Goal: Information Seeking & Learning: Learn about a topic

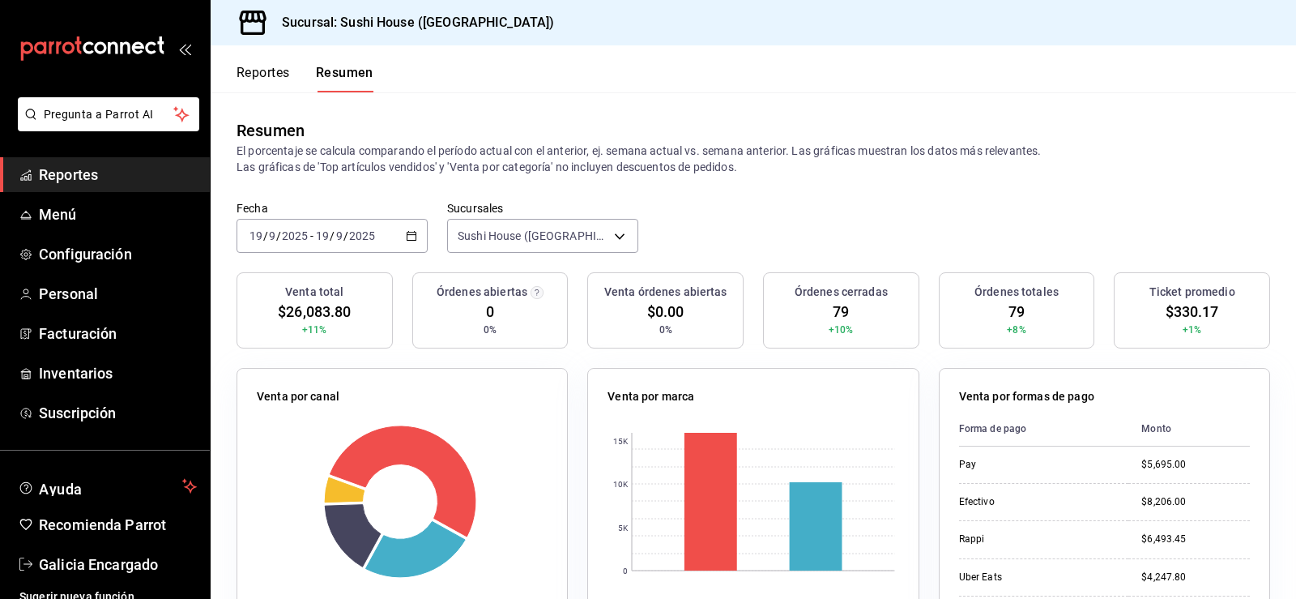
click at [718, 241] on div "Fecha 2025-09-19 19 / 9 / 2025 - 2025-09-19 19 / 9 / 2025 Sucursales Sushi Hous…" at bounding box center [753, 236] width 1085 height 71
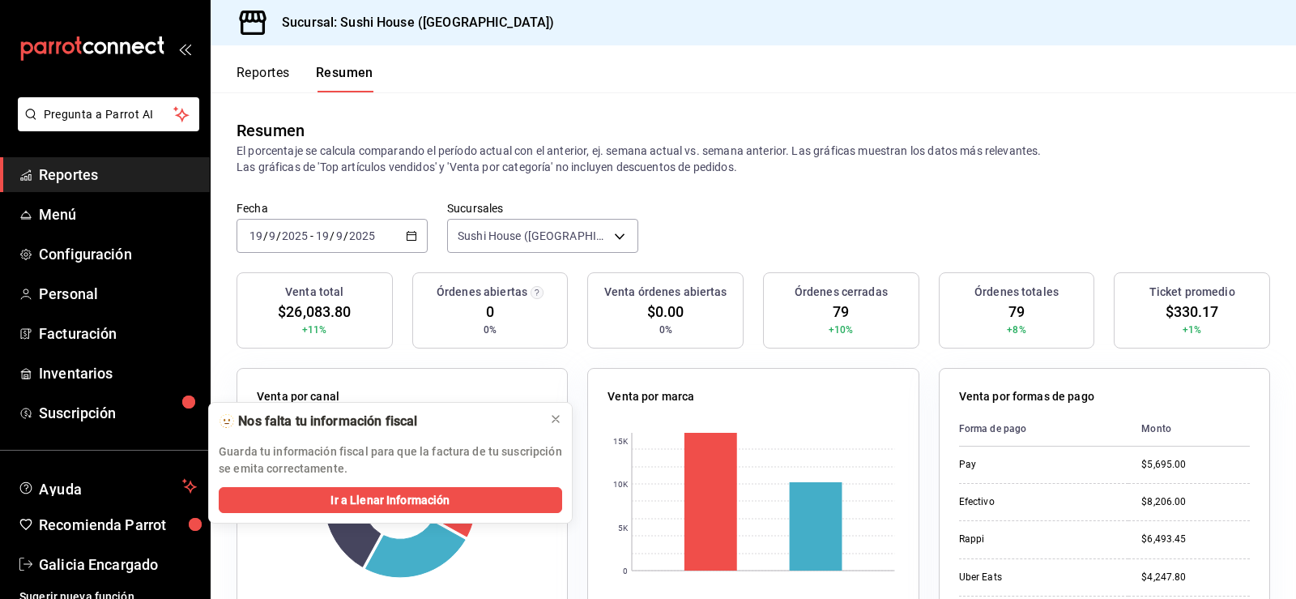
click at [267, 57] on div "Reportes Resumen" at bounding box center [292, 68] width 163 height 47
click at [276, 73] on button "Reportes" at bounding box center [263, 79] width 53 height 28
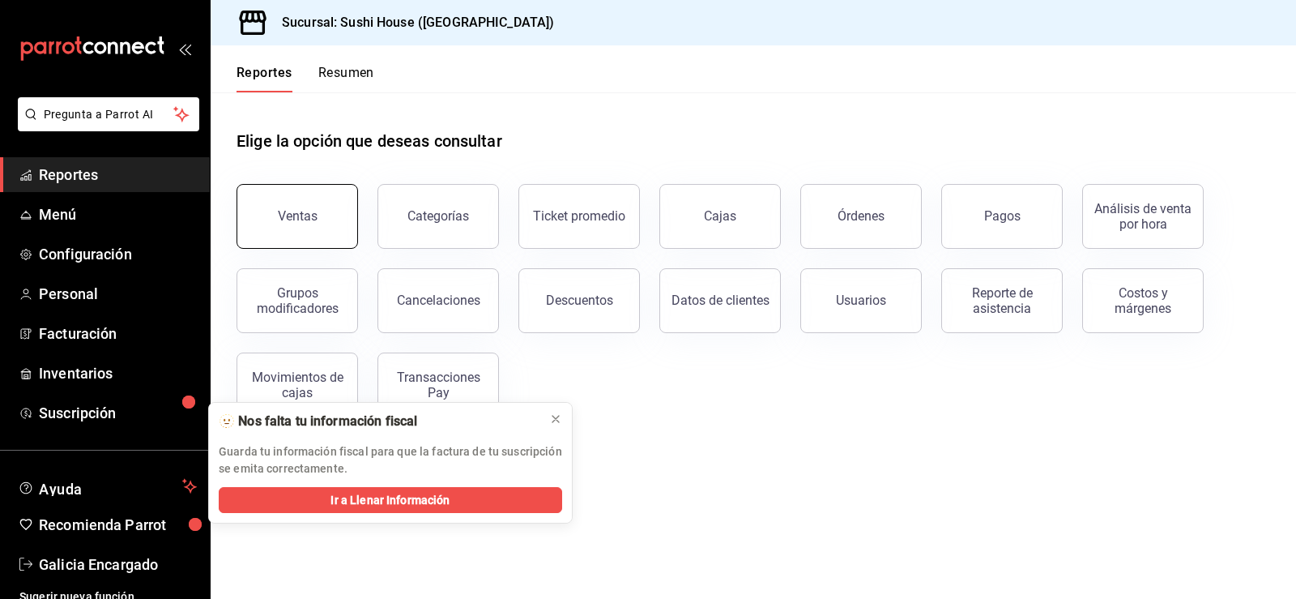
click at [341, 220] on button "Ventas" at bounding box center [298, 216] width 122 height 65
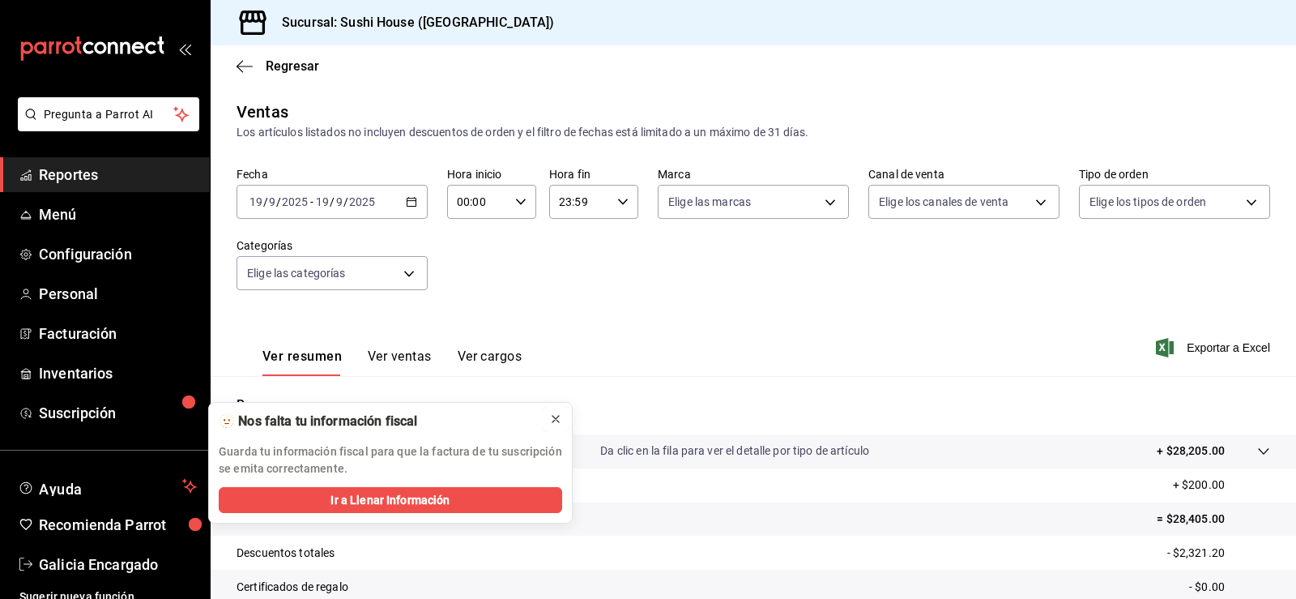
click at [555, 418] on icon at bounding box center [555, 419] width 6 height 6
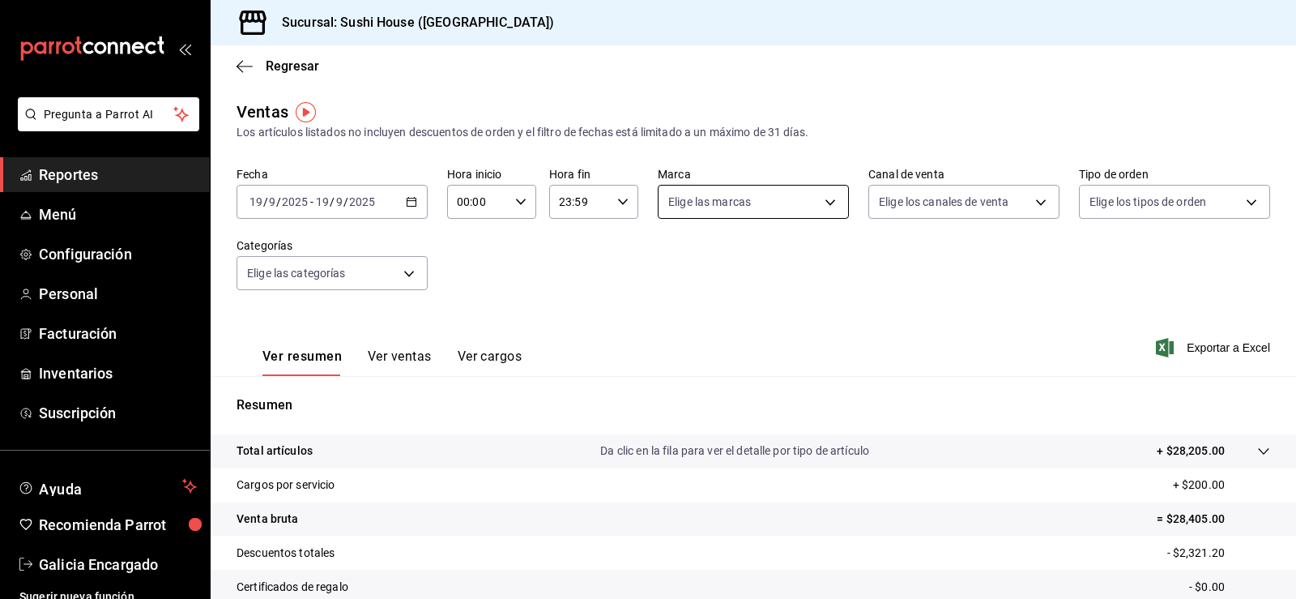
click at [699, 204] on body "Pregunta a Parrot AI Reportes Menú Configuración Personal Facturación Inventari…" at bounding box center [648, 299] width 1296 height 599
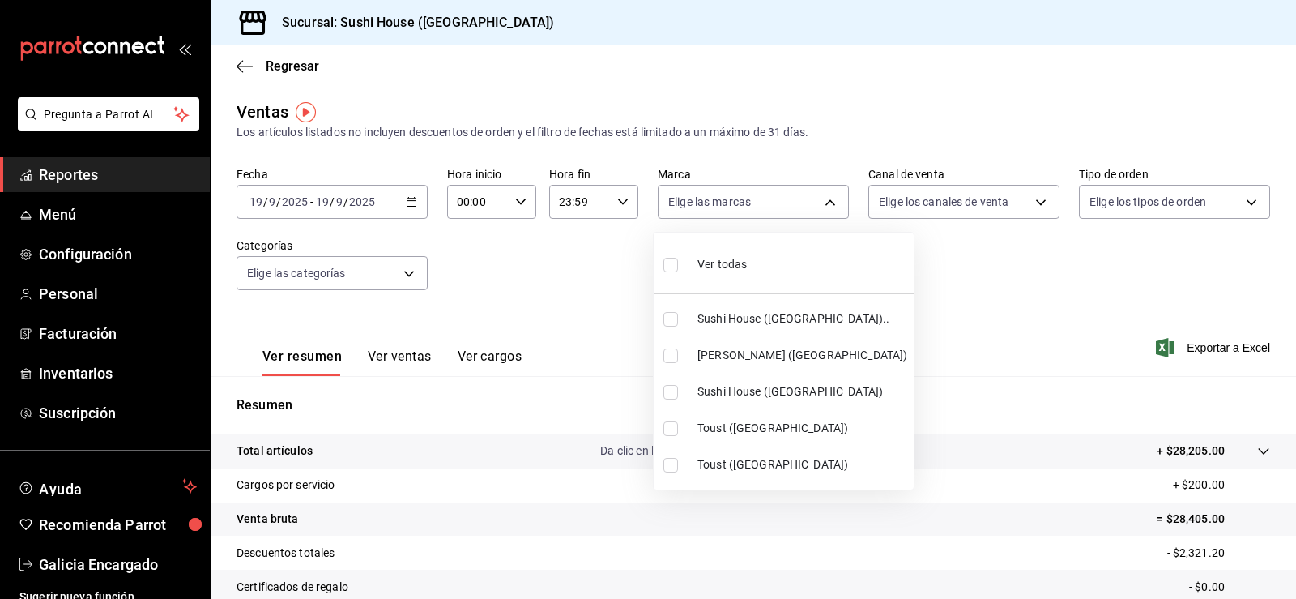
click at [733, 319] on span "Sushi House ([GEOGRAPHIC_DATA]).." at bounding box center [802, 318] width 210 height 17
type input "7dc1bbcc-c854-438a-98a7-f6be28febd34"
checkbox input "true"
click at [757, 390] on span "Sushi House ([GEOGRAPHIC_DATA])" at bounding box center [802, 391] width 210 height 17
type input "7dc1bbcc-c854-438a-98a7-f6be28febd34,fc9d632e-e170-447e-9cd5-70bd0bb3e59f"
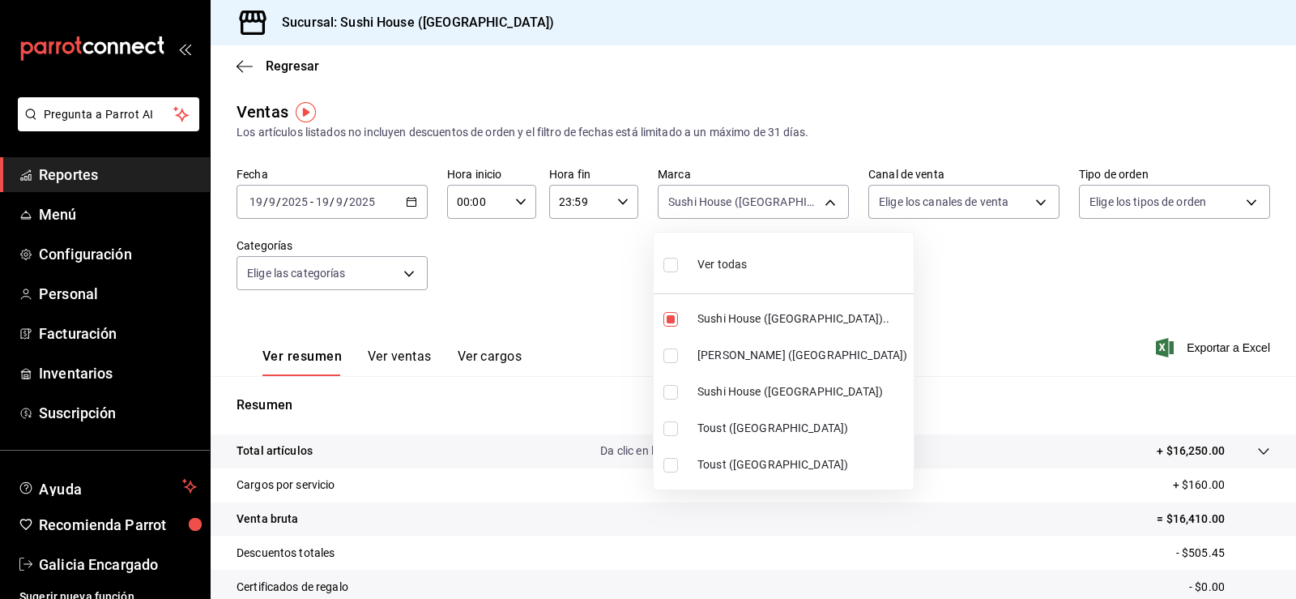
checkbox input "true"
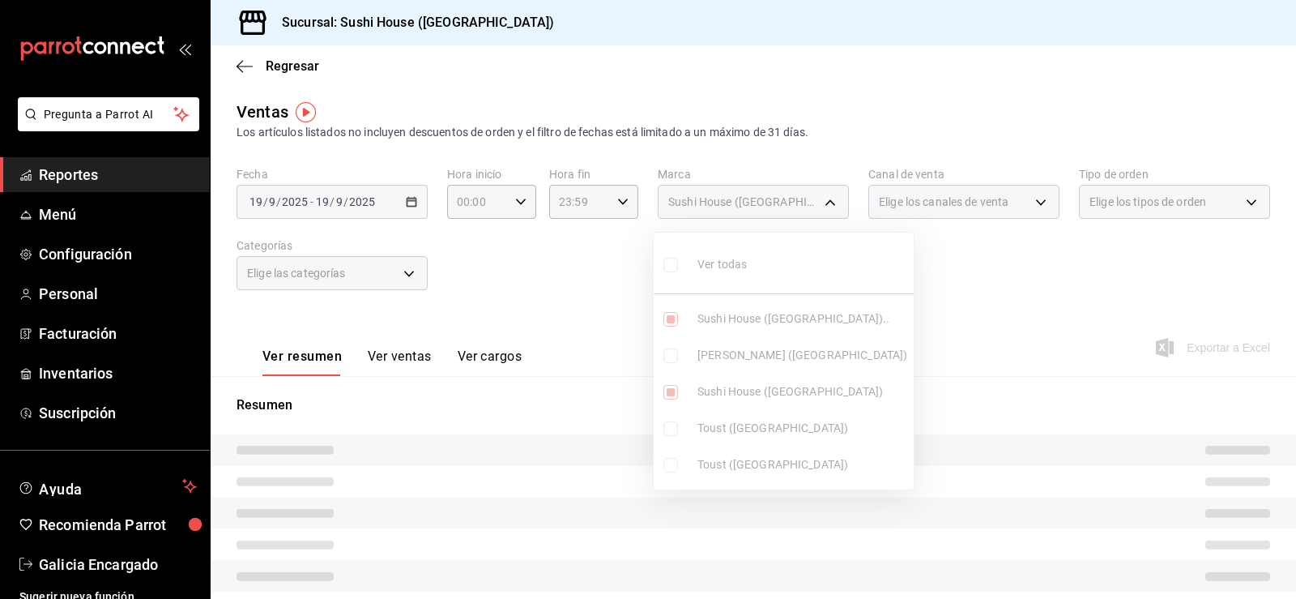
click at [894, 316] on div at bounding box center [648, 299] width 1296 height 599
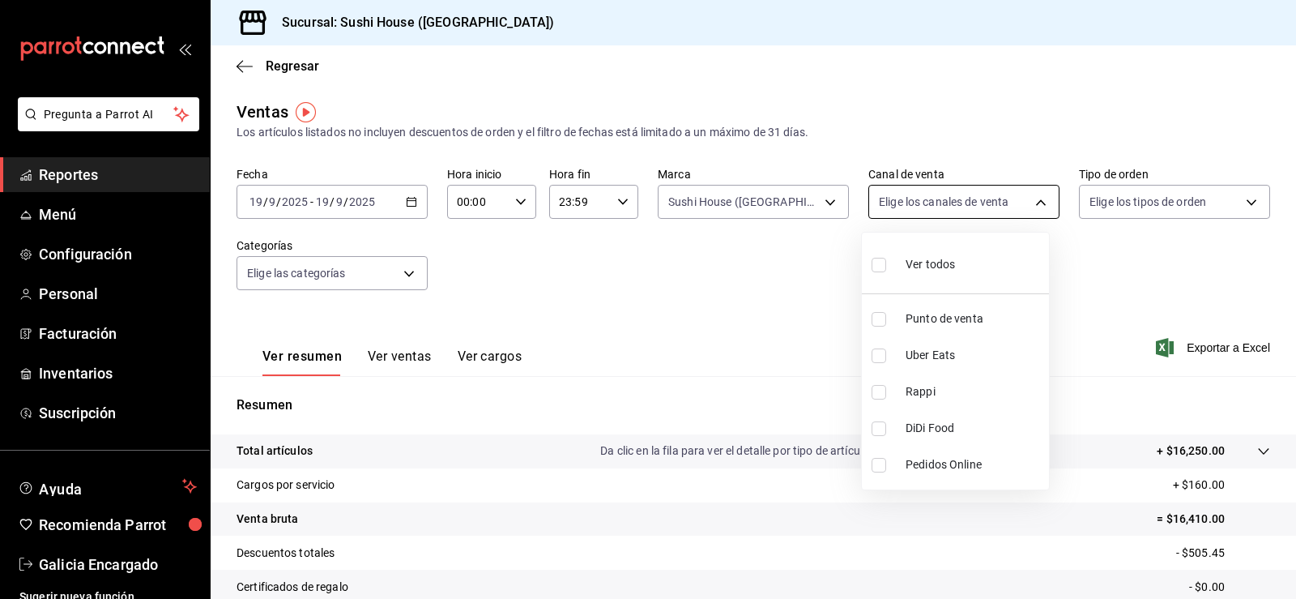
click at [915, 200] on body "Pregunta a Parrot AI Reportes Menú Configuración Personal Facturación Inventari…" at bounding box center [648, 299] width 1296 height 599
click at [957, 389] on span "Rappi" at bounding box center [974, 391] width 137 height 17
type input "RAPPI"
checkbox input "true"
click at [1179, 295] on div at bounding box center [648, 299] width 1296 height 599
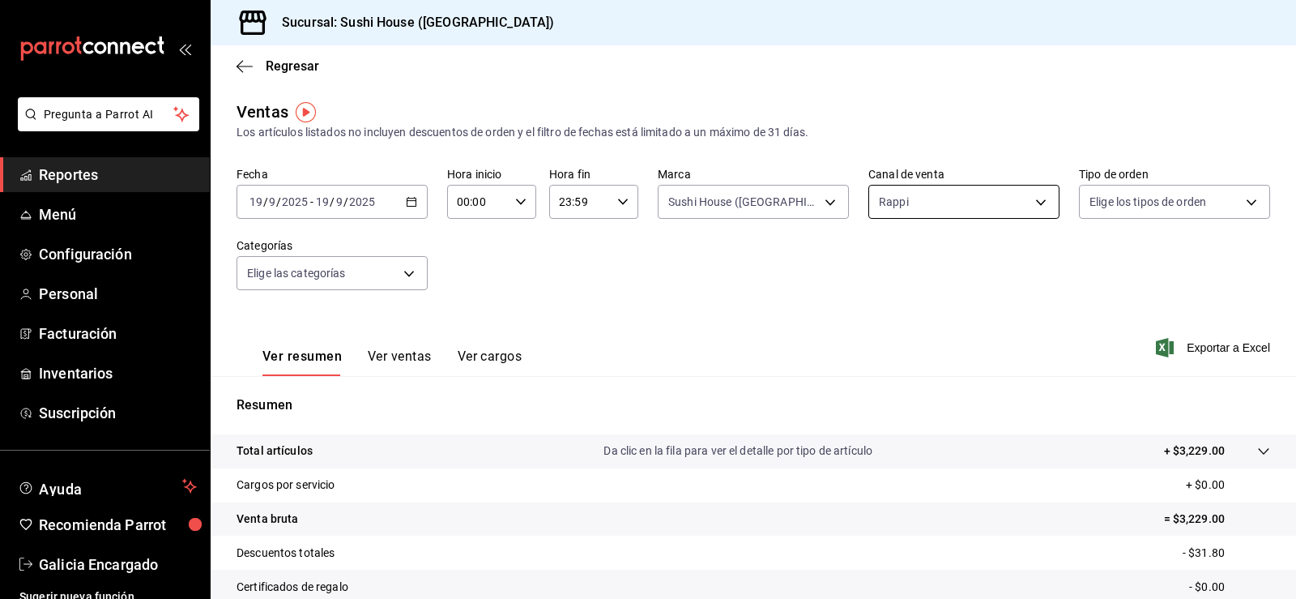
click at [958, 207] on body "Pregunta a Parrot AI Reportes Menú Configuración Personal Facturación Inventari…" at bounding box center [648, 299] width 1296 height 599
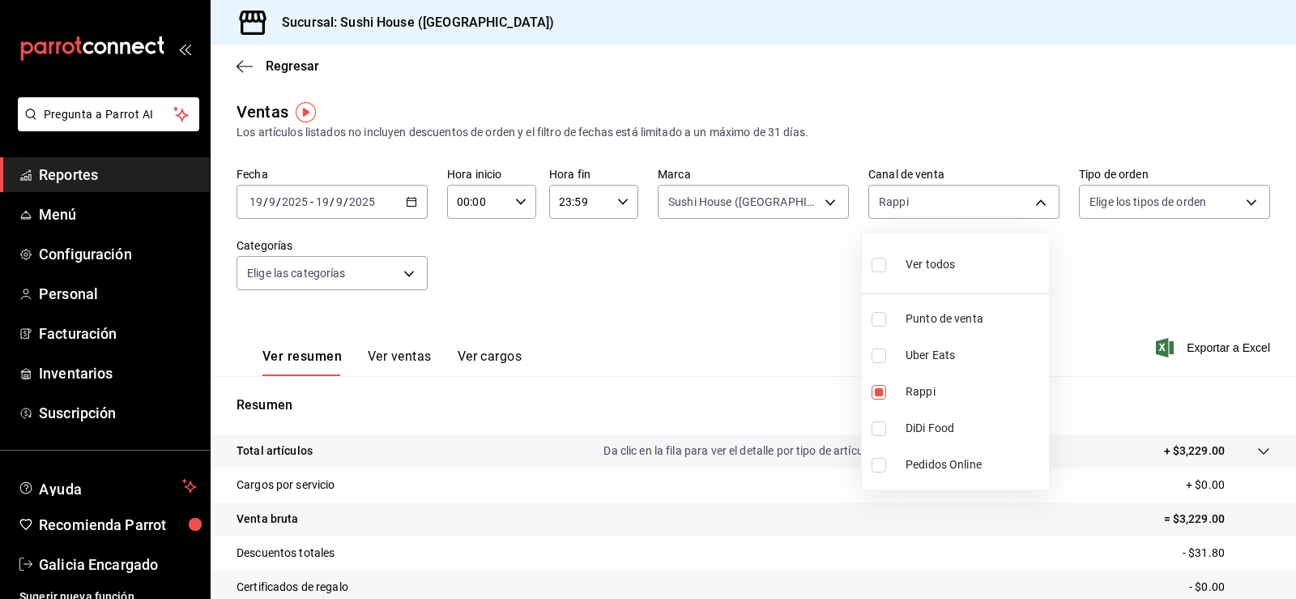
click at [930, 359] on span "Uber Eats" at bounding box center [974, 355] width 137 height 17
type input "RAPPI,UBER_EATS"
checkbox input "true"
click at [944, 398] on span "Rappi" at bounding box center [974, 391] width 137 height 17
type input "UBER_EATS"
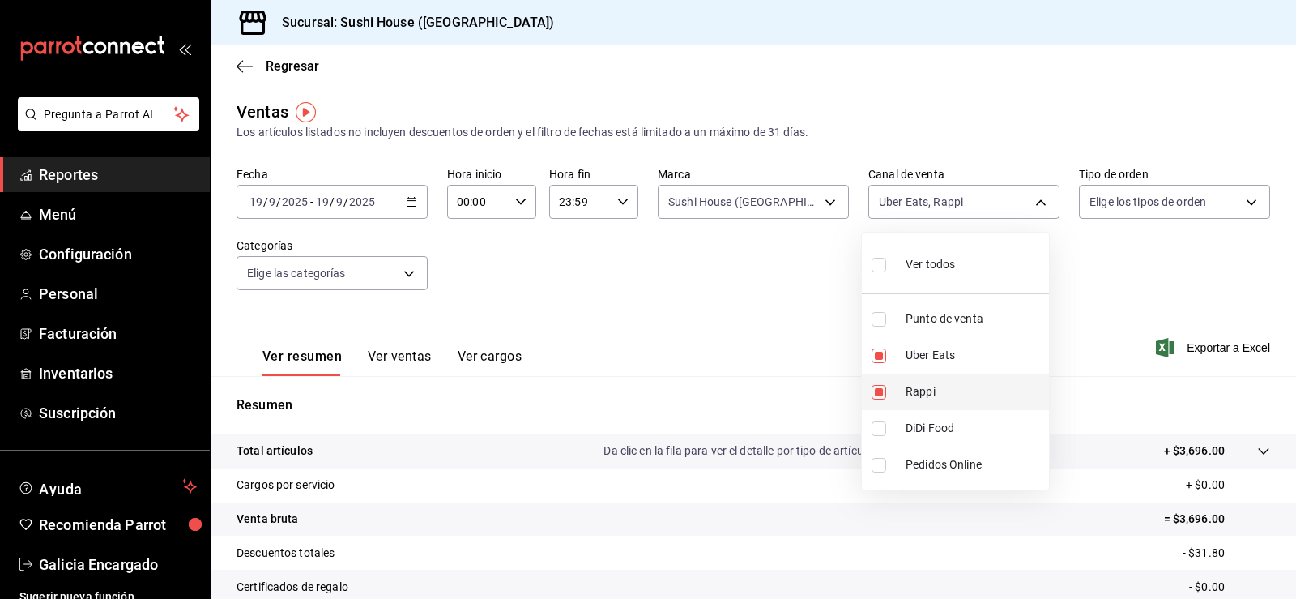
checkbox input "false"
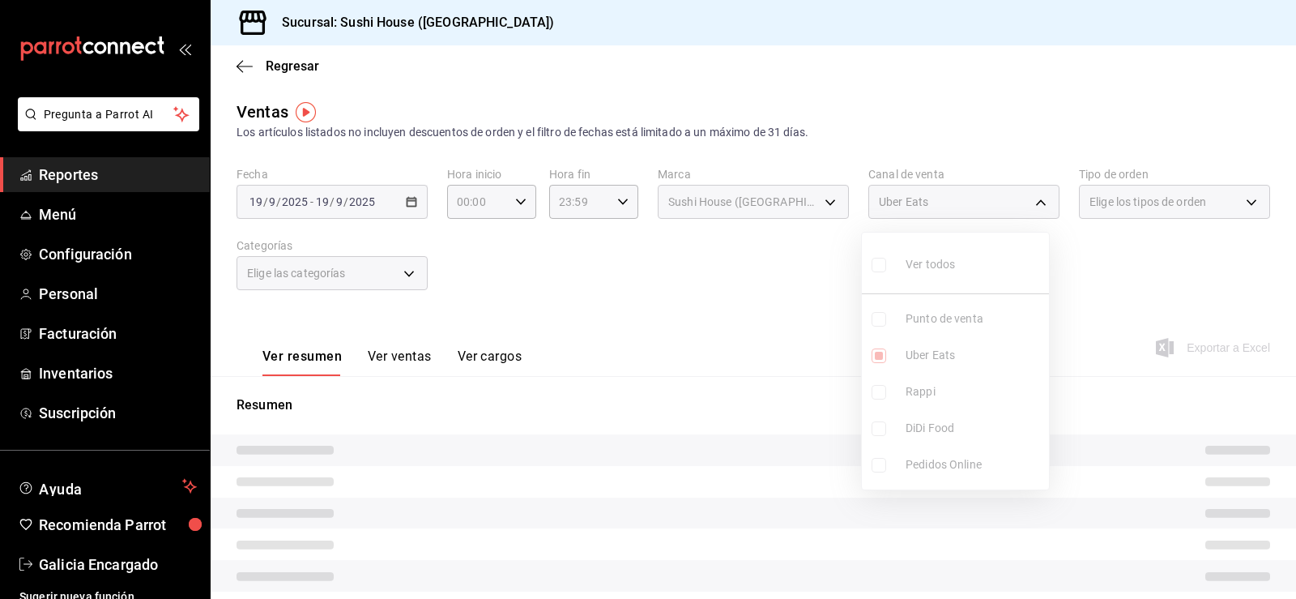
click at [944, 359] on ul "Ver todos Punto de venta Uber Eats Rappi DiDi Food Pedidos Online" at bounding box center [955, 360] width 187 height 257
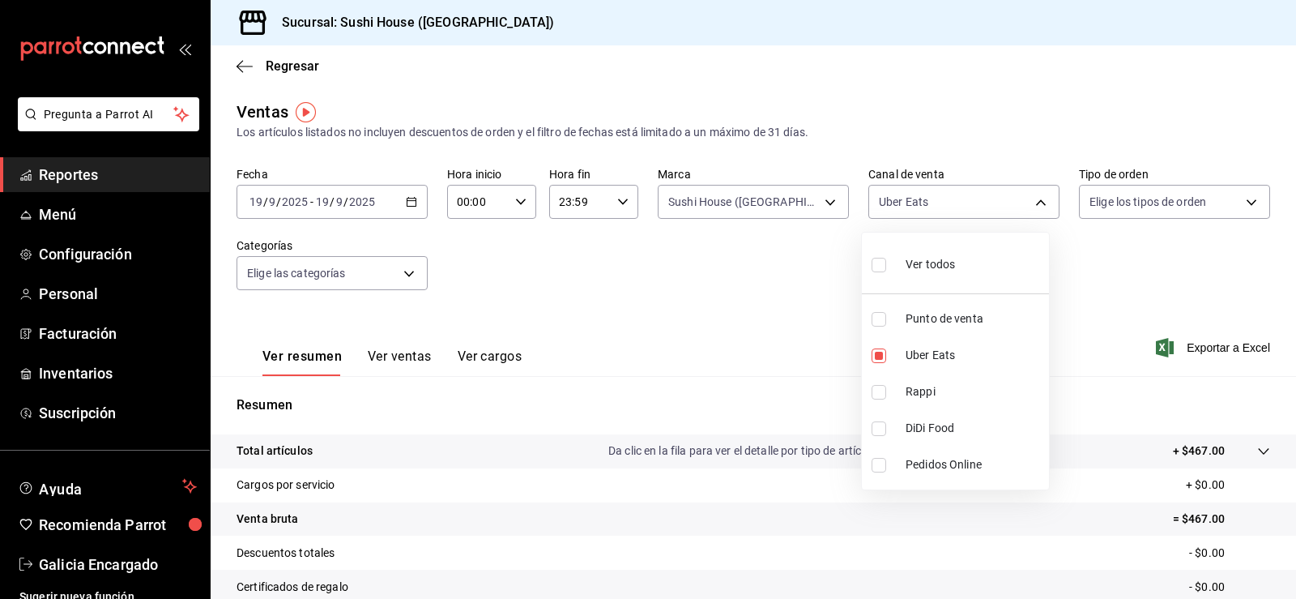
click at [953, 428] on span "DiDi Food" at bounding box center [974, 428] width 137 height 17
type input "UBER_EATS,DIDI_FOOD"
checkbox input "true"
click at [941, 358] on span "Uber Eats" at bounding box center [974, 355] width 137 height 17
type input "DIDI_FOOD"
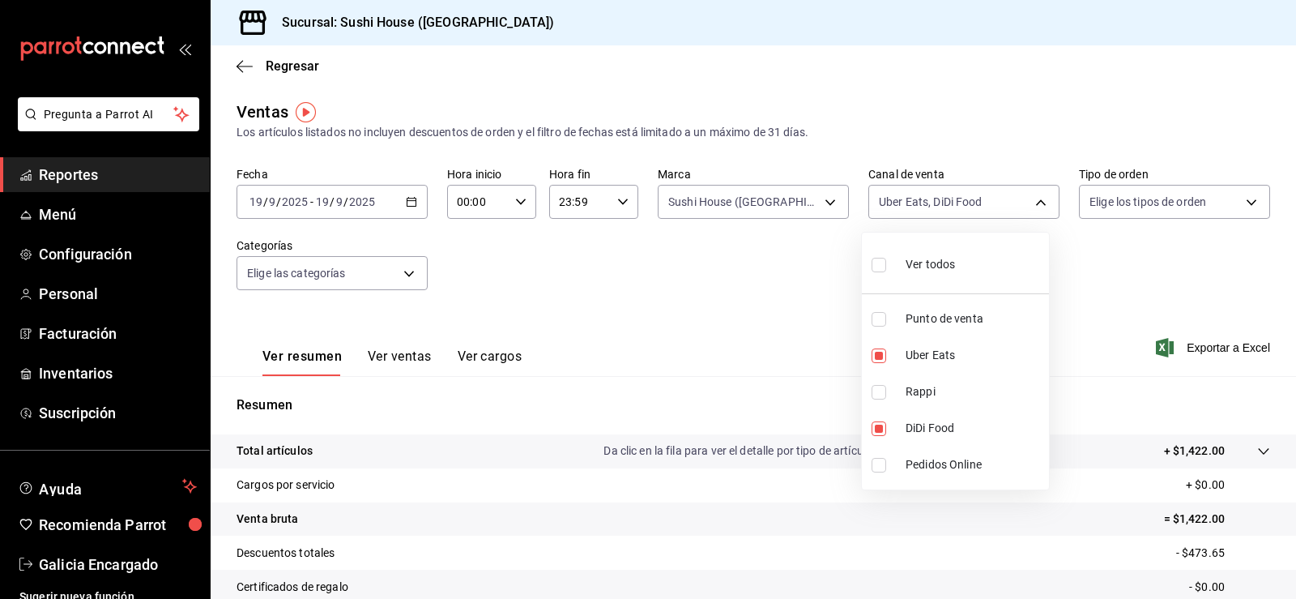
checkbox input "false"
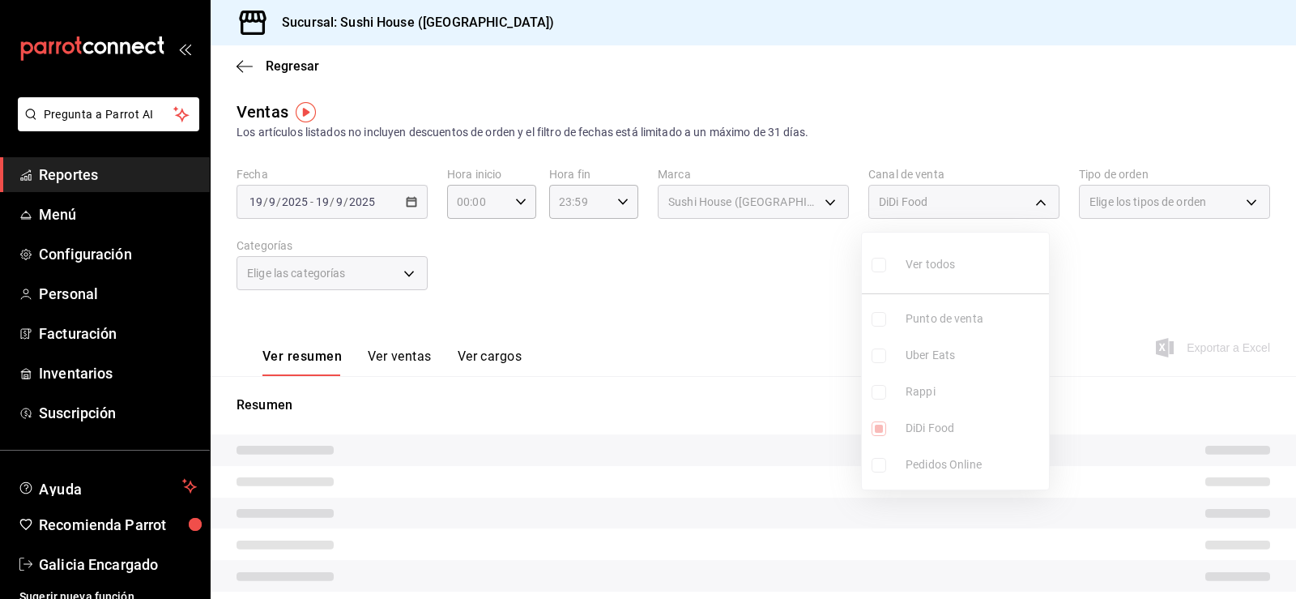
click at [1102, 295] on div at bounding box center [648, 299] width 1296 height 599
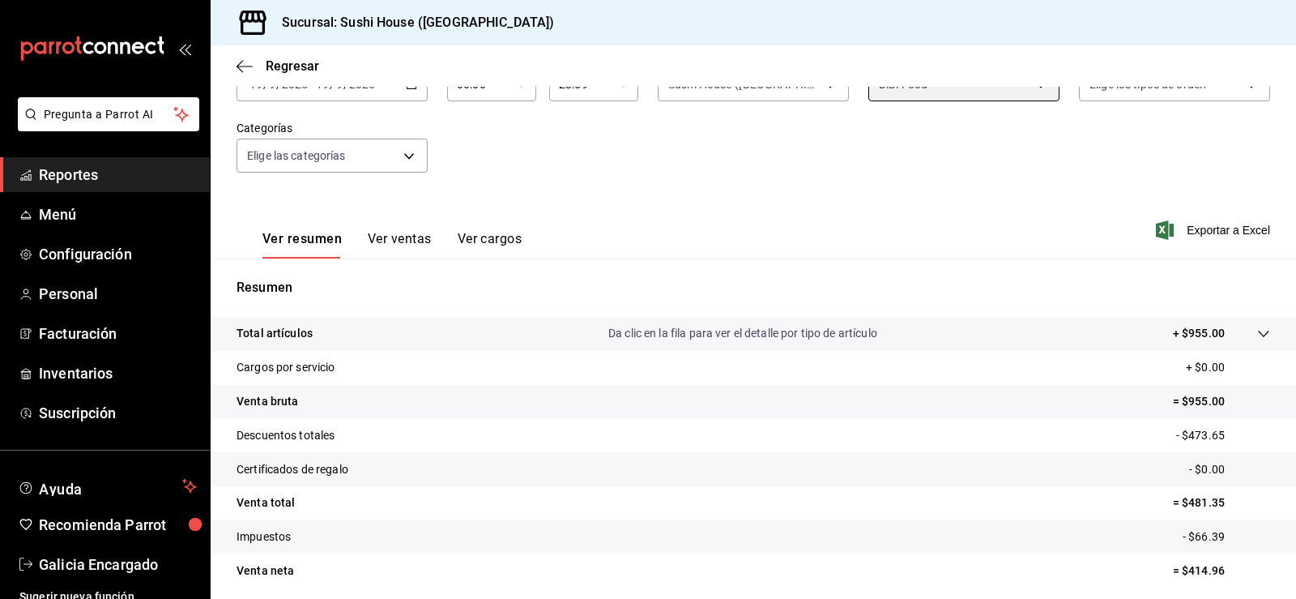
scroll to position [81, 0]
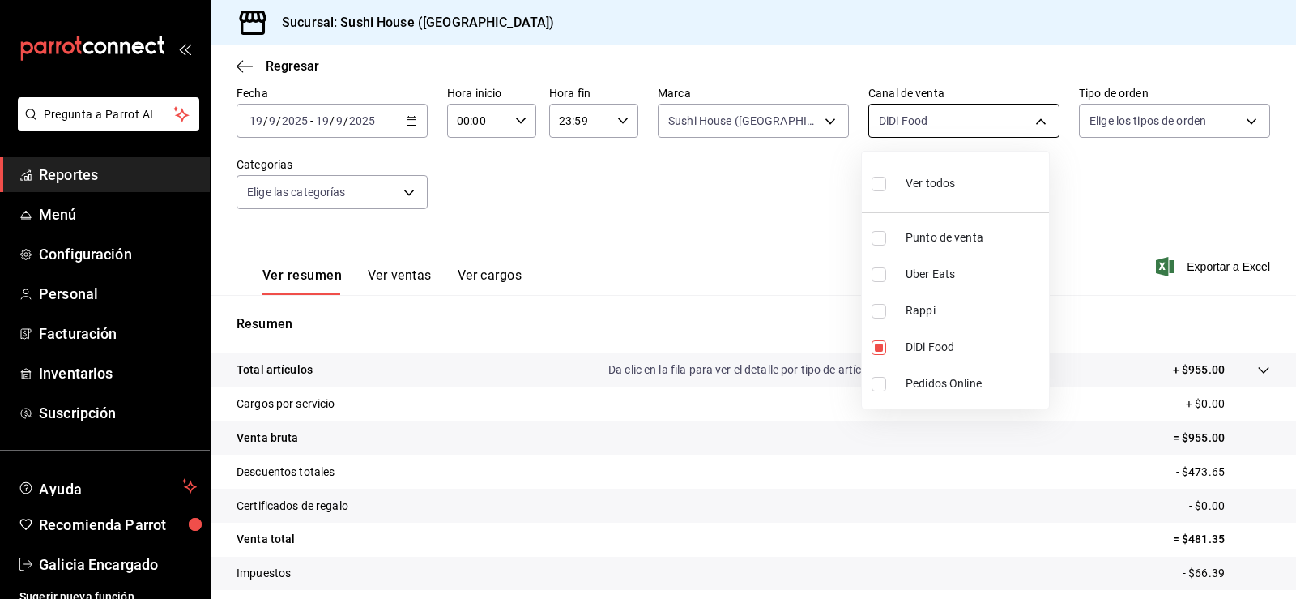
click at [957, 115] on body "Pregunta a Parrot AI Reportes Menú Configuración Personal Facturación Inventari…" at bounding box center [648, 299] width 1296 height 599
click at [960, 266] on span "Uber Eats" at bounding box center [974, 274] width 137 height 17
type input "DIDI_FOOD,UBER_EATS"
checkbox input "true"
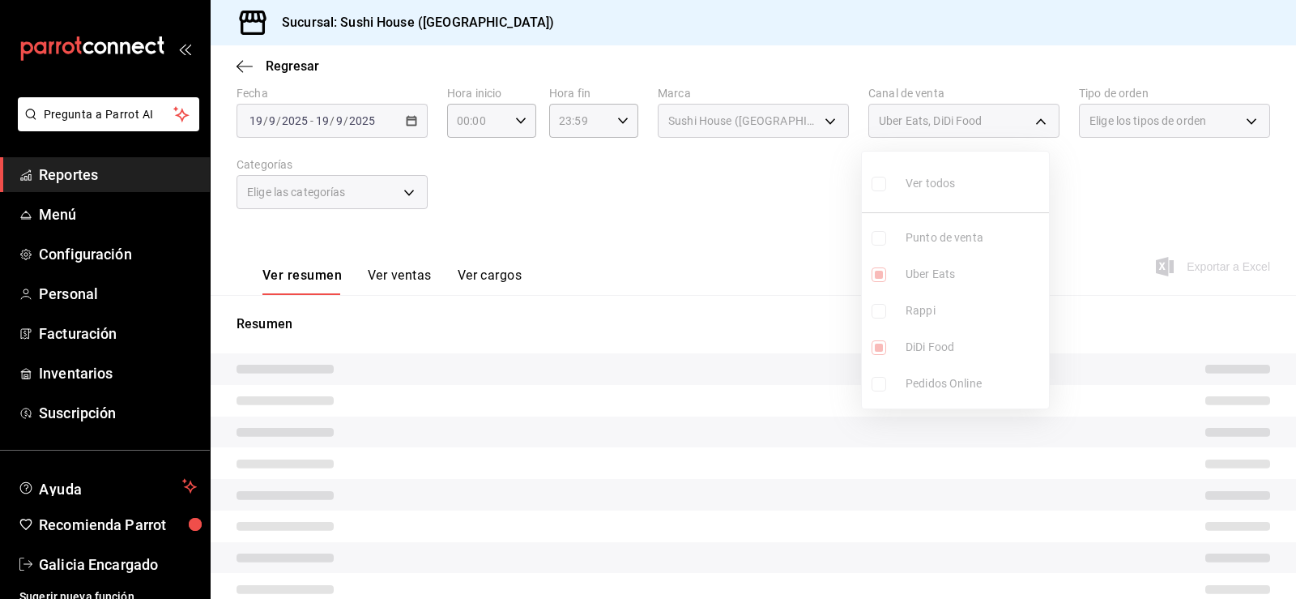
click at [966, 345] on ul "Ver todos Punto de venta Uber Eats Rappi DiDi Food Pedidos Online" at bounding box center [955, 279] width 187 height 257
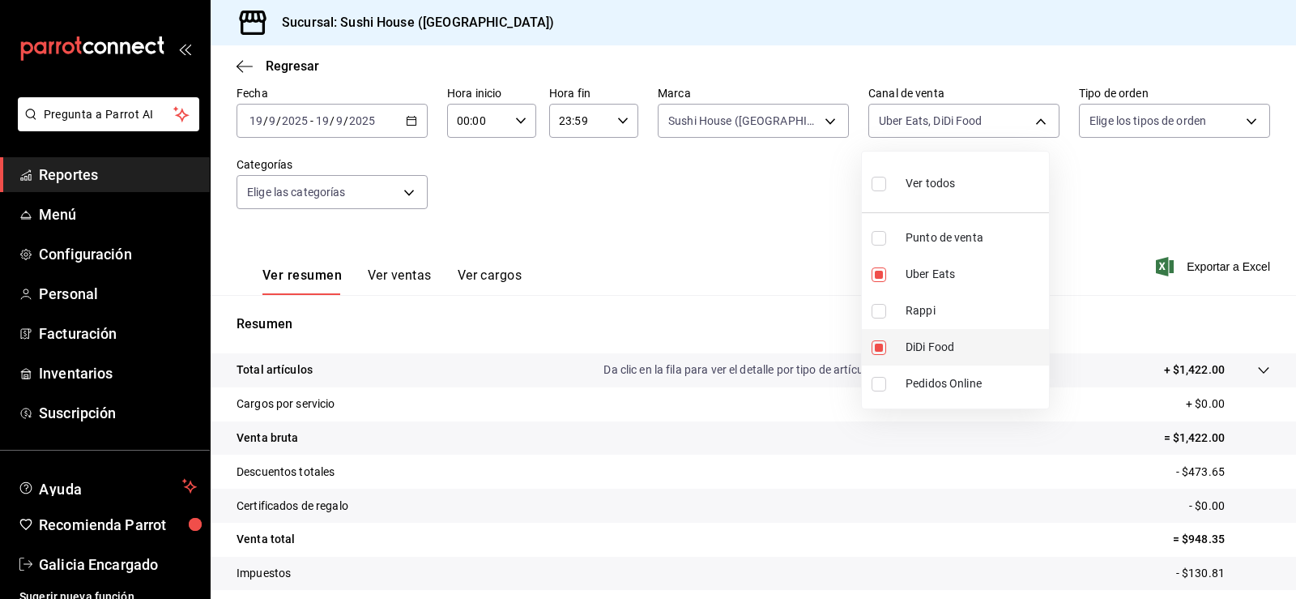
click at [957, 338] on li "DiDi Food" at bounding box center [955, 347] width 187 height 36
type input "UBER_EATS"
checkbox input "false"
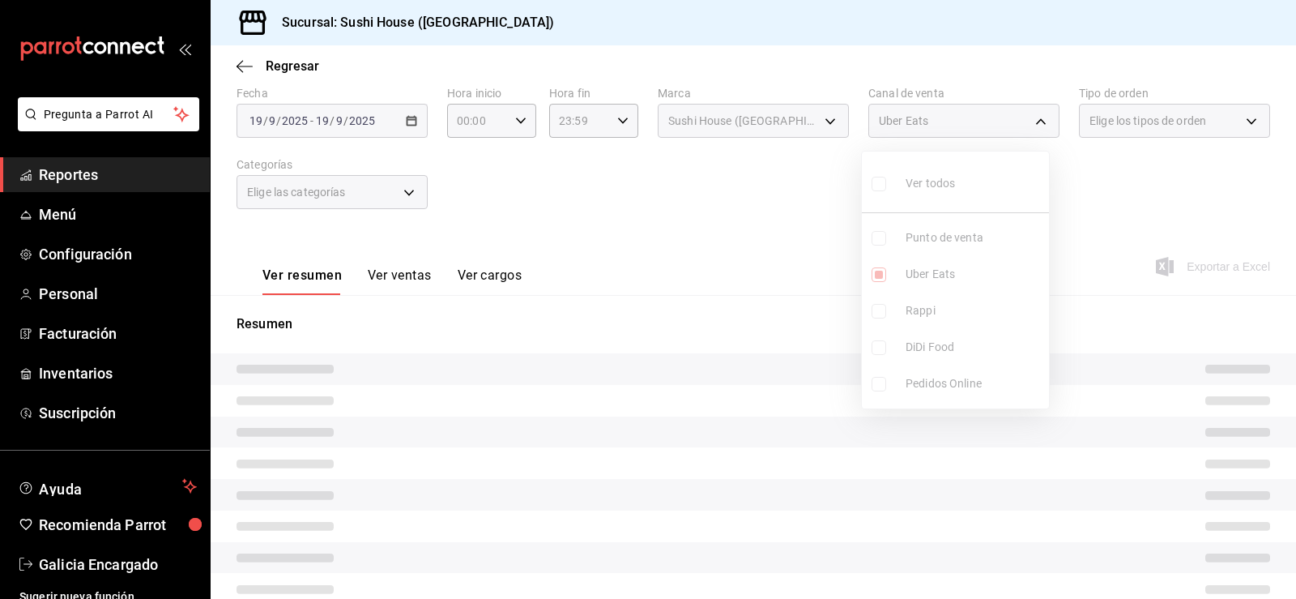
click at [1235, 168] on div at bounding box center [648, 299] width 1296 height 599
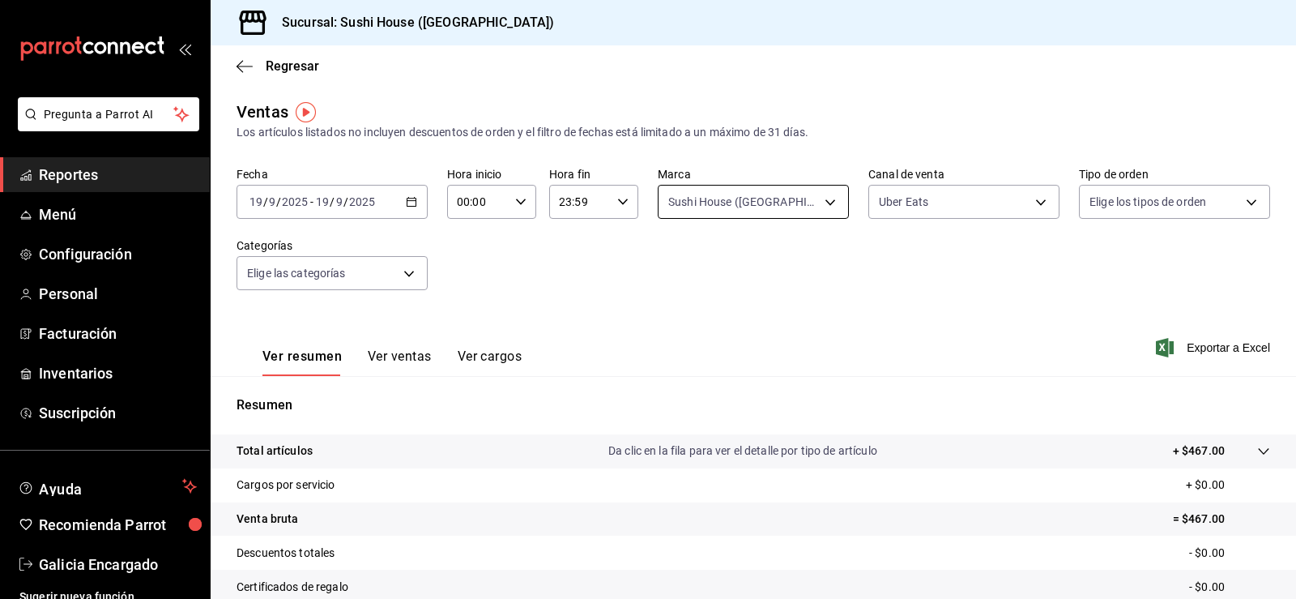
click at [774, 202] on body "Pregunta a Parrot AI Reportes Menú Configuración Personal Facturación Inventari…" at bounding box center [648, 299] width 1296 height 599
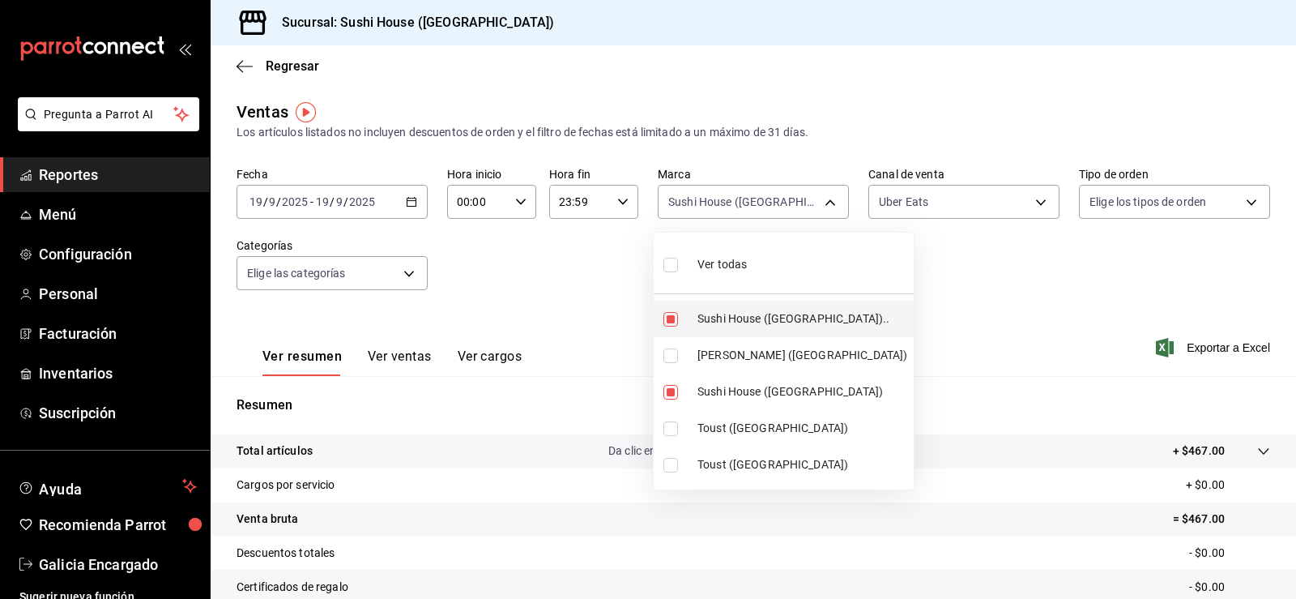
click at [774, 308] on li "Sushi House ([GEOGRAPHIC_DATA]).." at bounding box center [784, 319] width 260 height 36
type input "fc9d632e-e170-447e-9cd5-70bd0bb3e59f"
checkbox input "false"
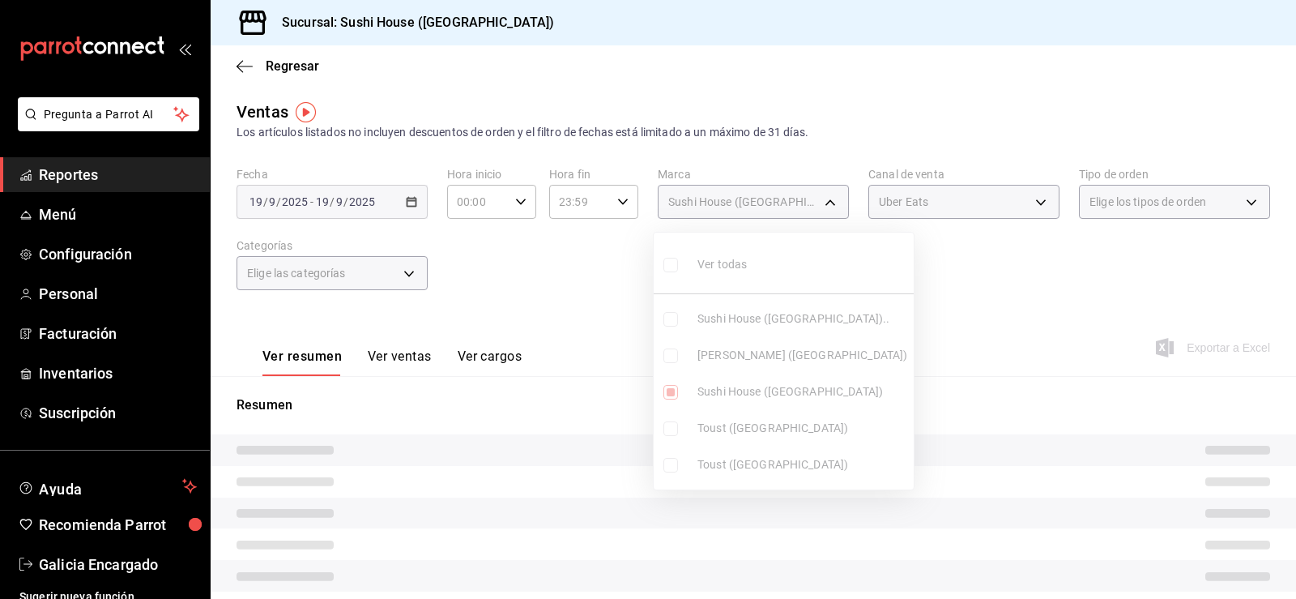
click at [781, 392] on span "Sushi House ([GEOGRAPHIC_DATA])" at bounding box center [802, 391] width 210 height 17
checkbox input "false"
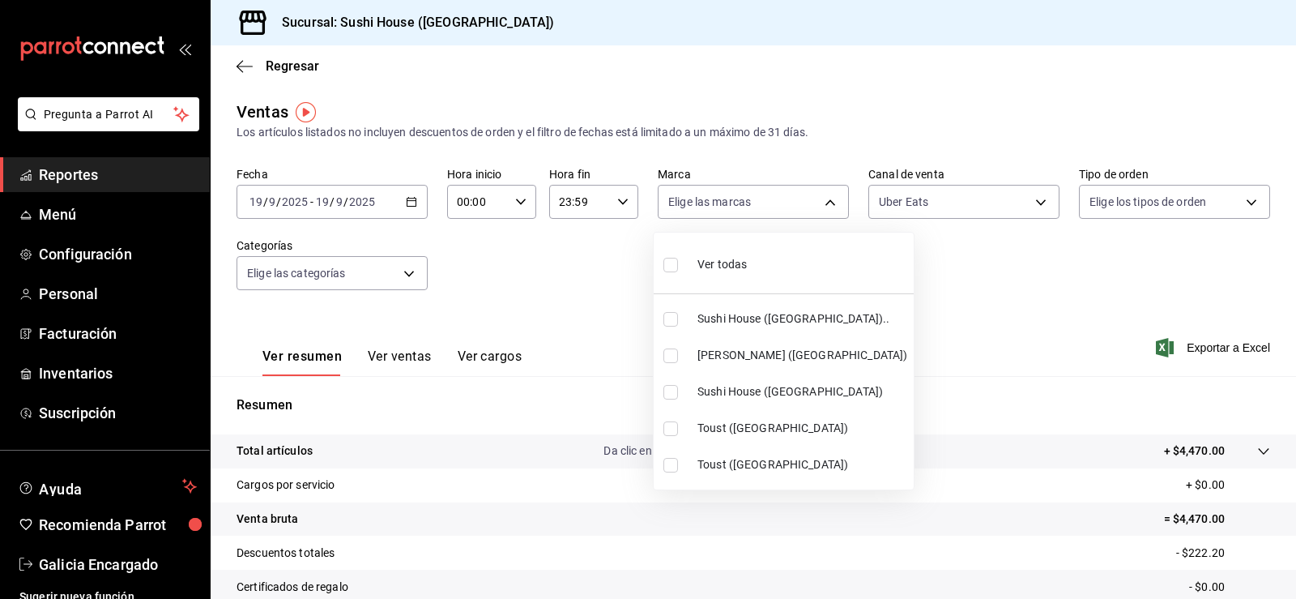
click at [787, 363] on span "[PERSON_NAME] ([GEOGRAPHIC_DATA])" at bounding box center [802, 355] width 210 height 17
type input "74f618c1-62af-4f1c-9f59-932c5bb3cccb"
checkbox input "true"
click at [1162, 237] on div at bounding box center [648, 299] width 1296 height 599
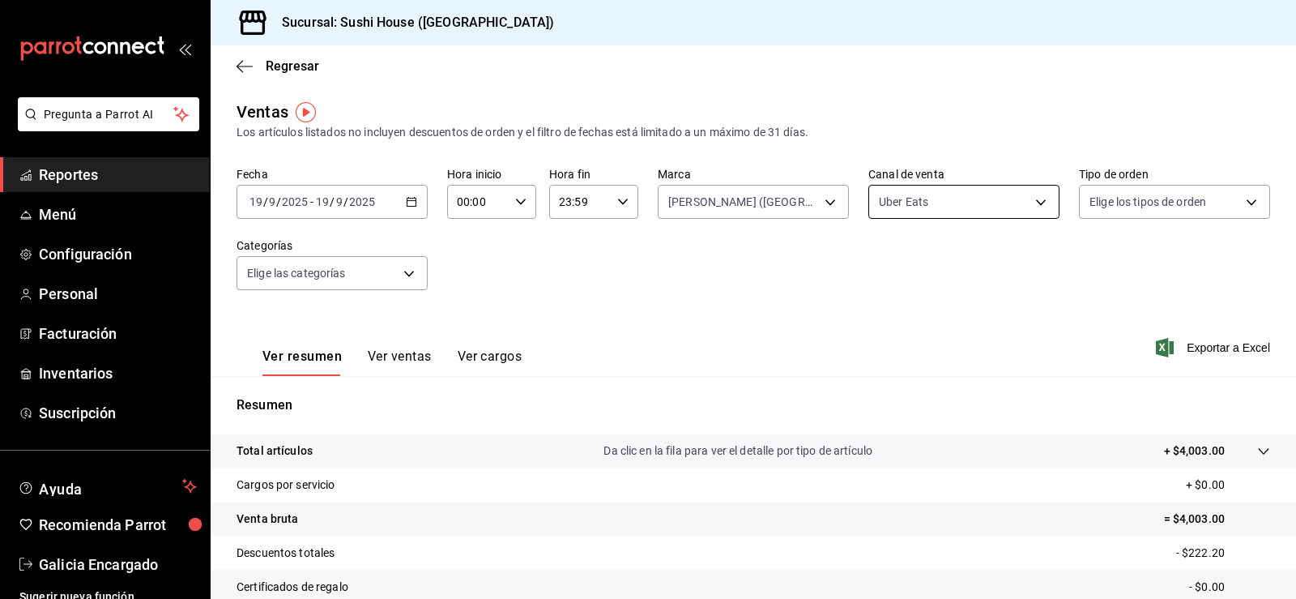
click at [885, 208] on body "Pregunta a Parrot AI Reportes Menú Configuración Personal Facturación Inventari…" at bounding box center [648, 299] width 1296 height 599
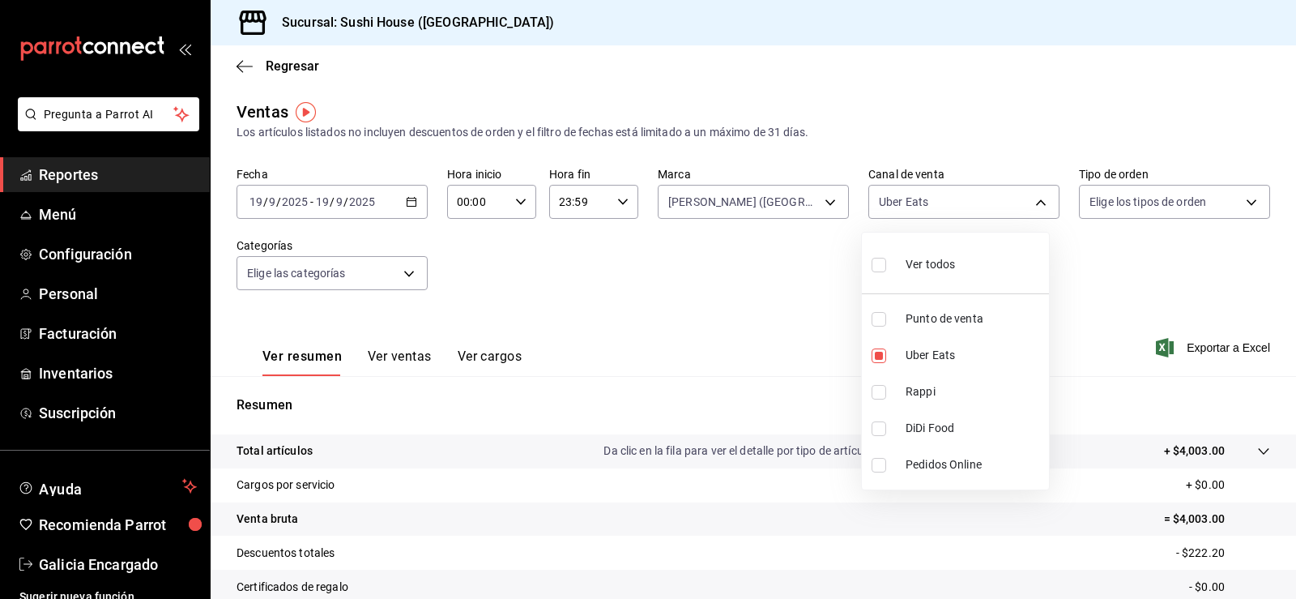
click at [902, 425] on li "DiDi Food" at bounding box center [955, 428] width 187 height 36
type input "UBER_EATS,DIDI_FOOD"
checkbox input "true"
click at [902, 358] on li "Uber Eats" at bounding box center [955, 355] width 187 height 36
type input "DIDI_FOOD"
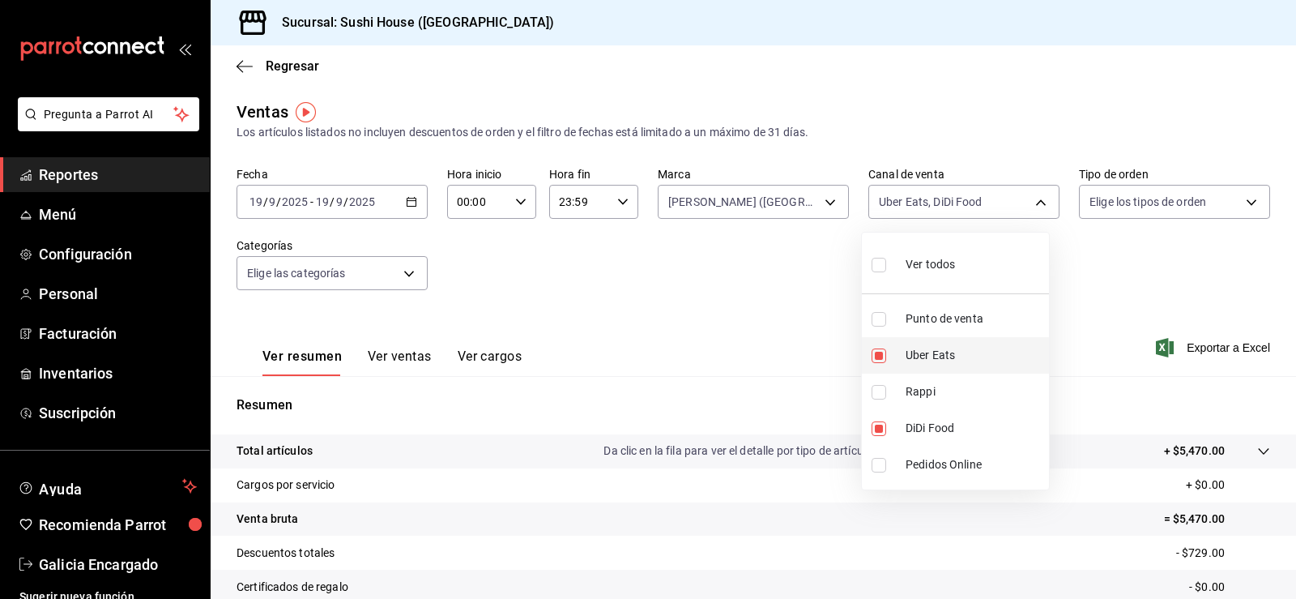
checkbox input "false"
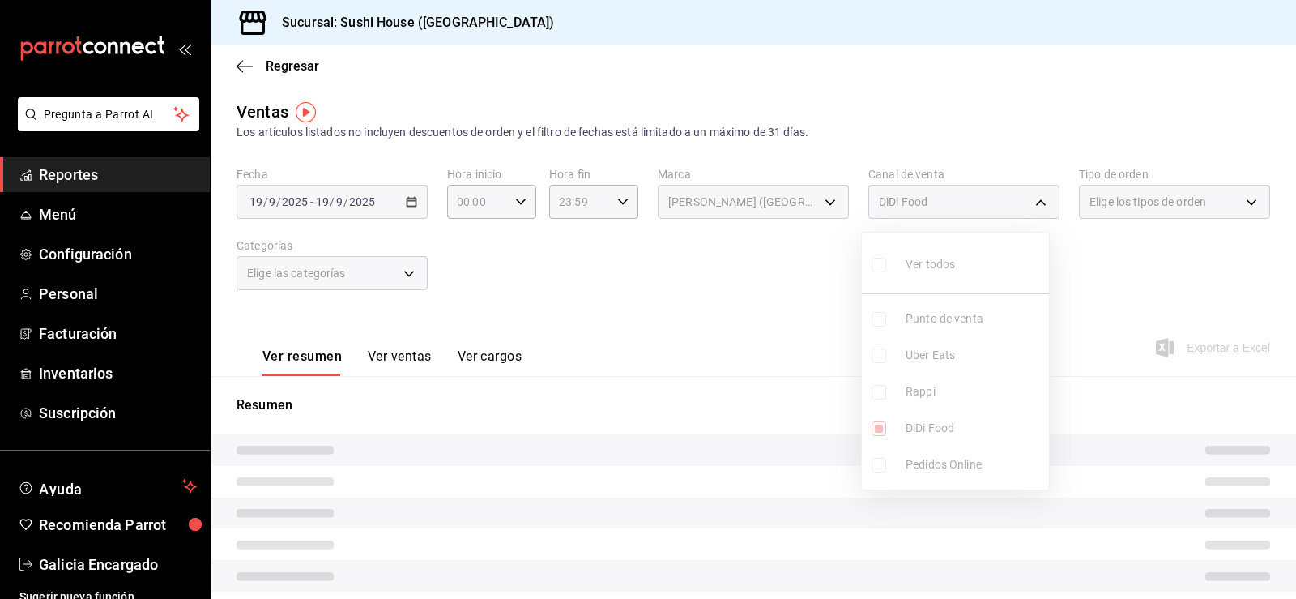
click at [1091, 299] on div at bounding box center [648, 299] width 1296 height 599
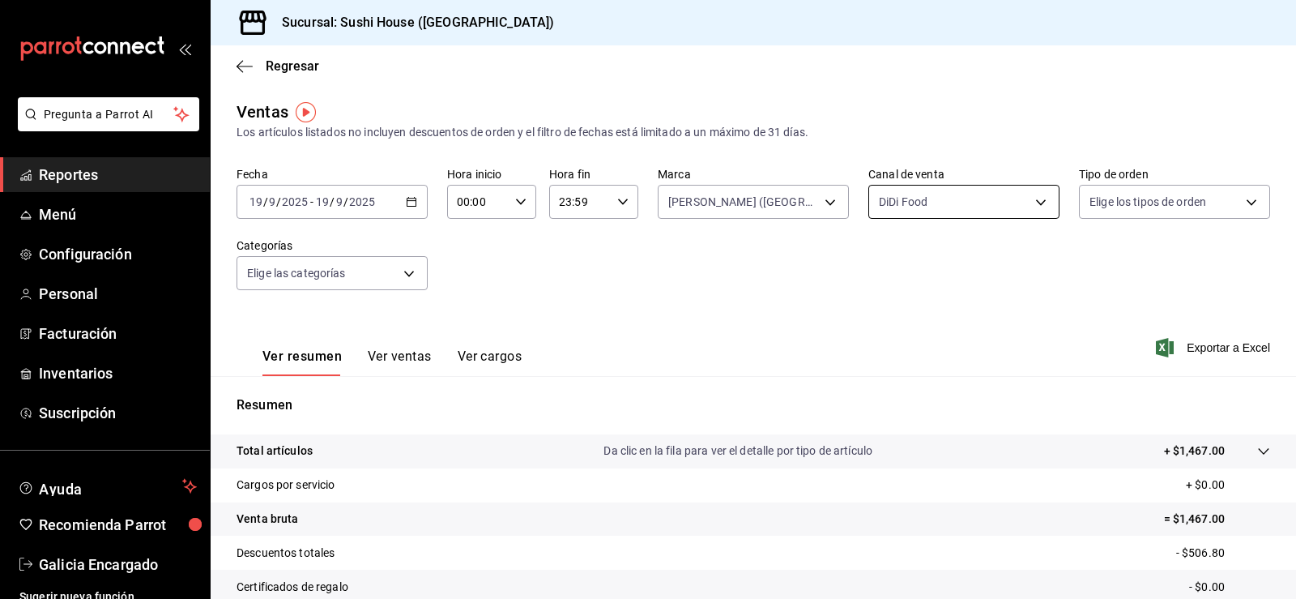
click at [934, 205] on body "Pregunta a Parrot AI Reportes Menú Configuración Personal Facturación Inventari…" at bounding box center [648, 299] width 1296 height 599
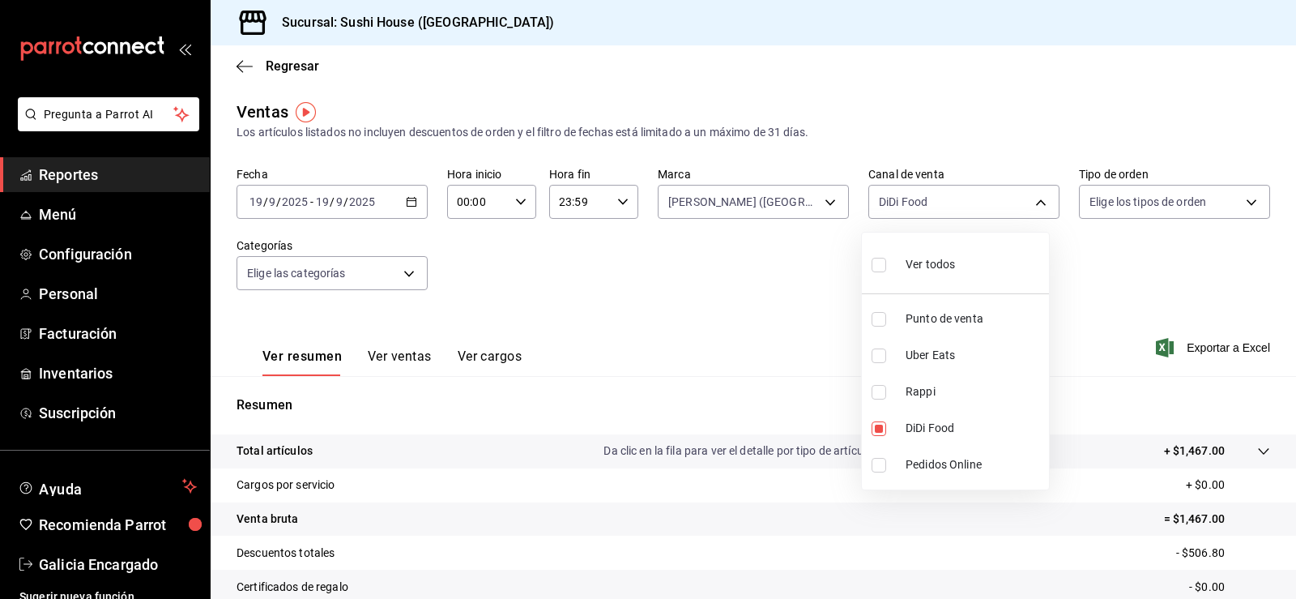
click at [929, 390] on span "Rappi" at bounding box center [974, 391] width 137 height 17
type input "DIDI_FOOD,RAPPI"
checkbox input "true"
click at [945, 428] on span "DiDi Food" at bounding box center [974, 428] width 137 height 17
type input "RAPPI"
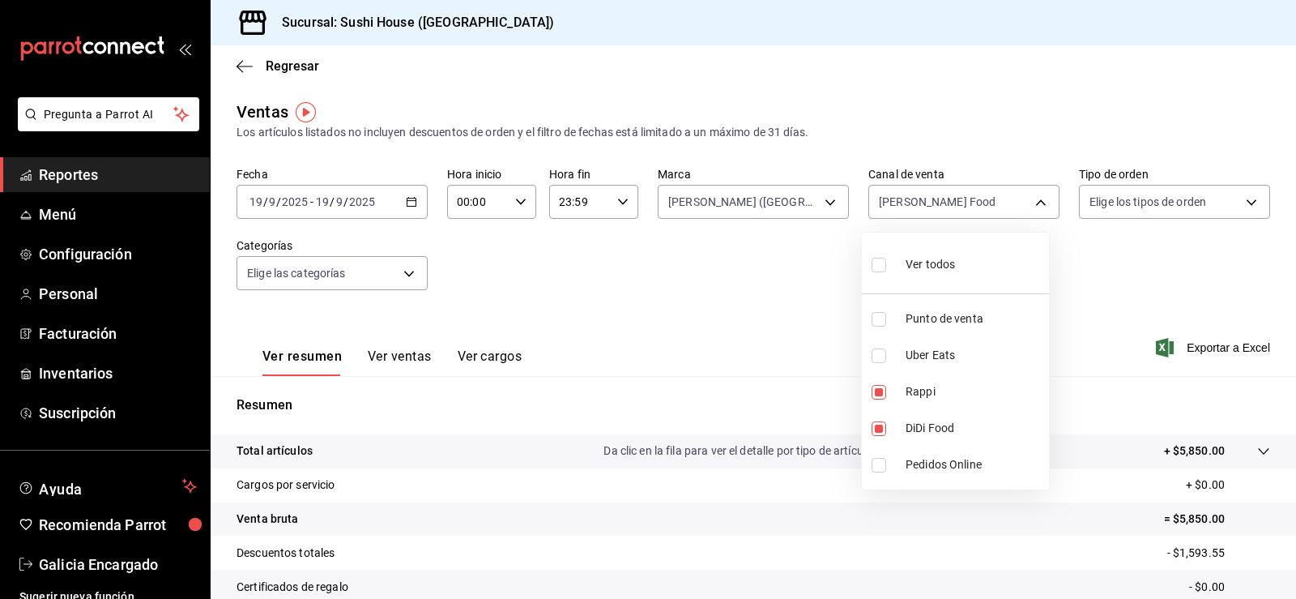
checkbox input "false"
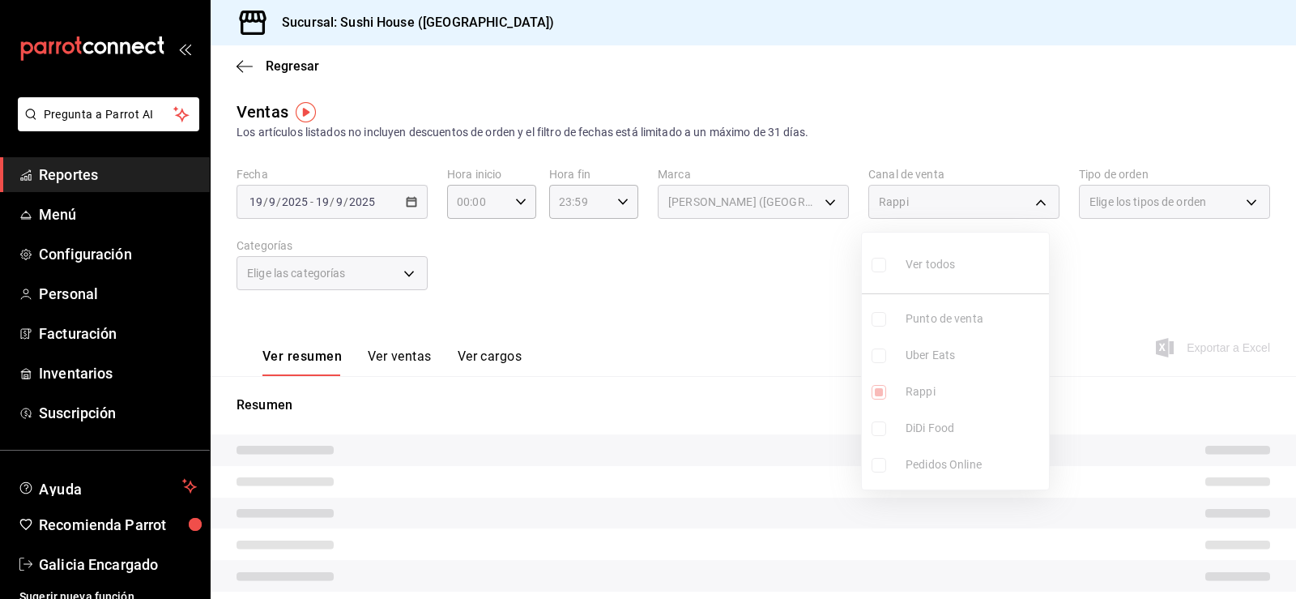
click at [1122, 277] on div at bounding box center [648, 299] width 1296 height 599
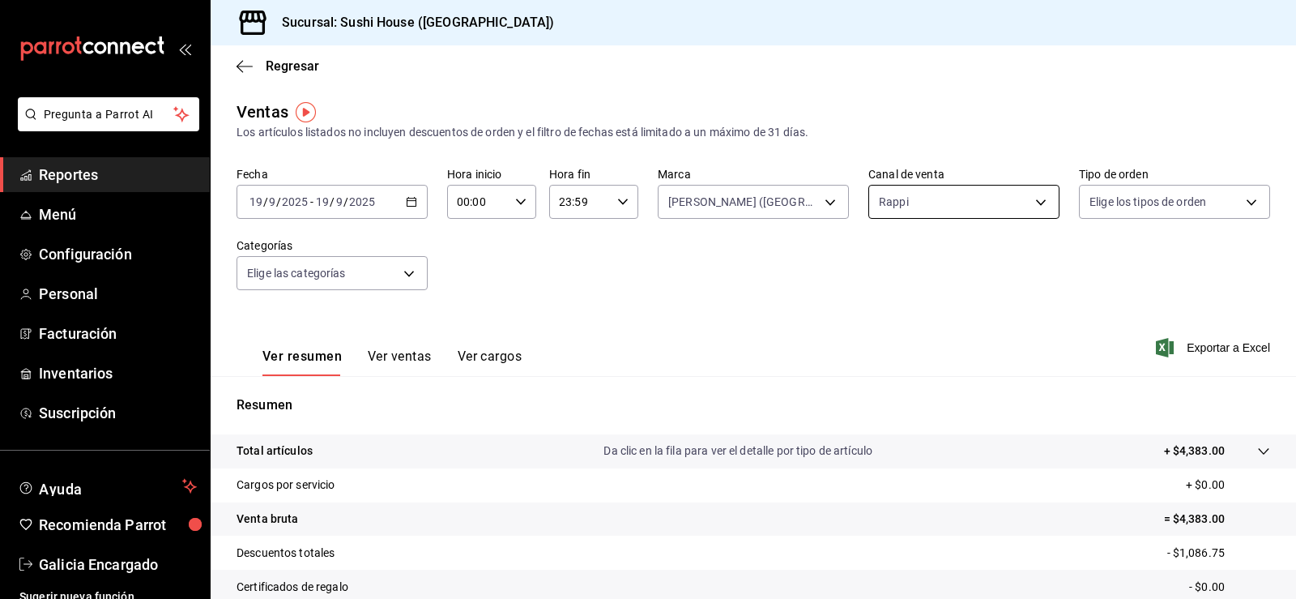
click at [889, 198] on body "Pregunta a Parrot AI Reportes Menú Configuración Personal Facturación Inventari…" at bounding box center [648, 299] width 1296 height 599
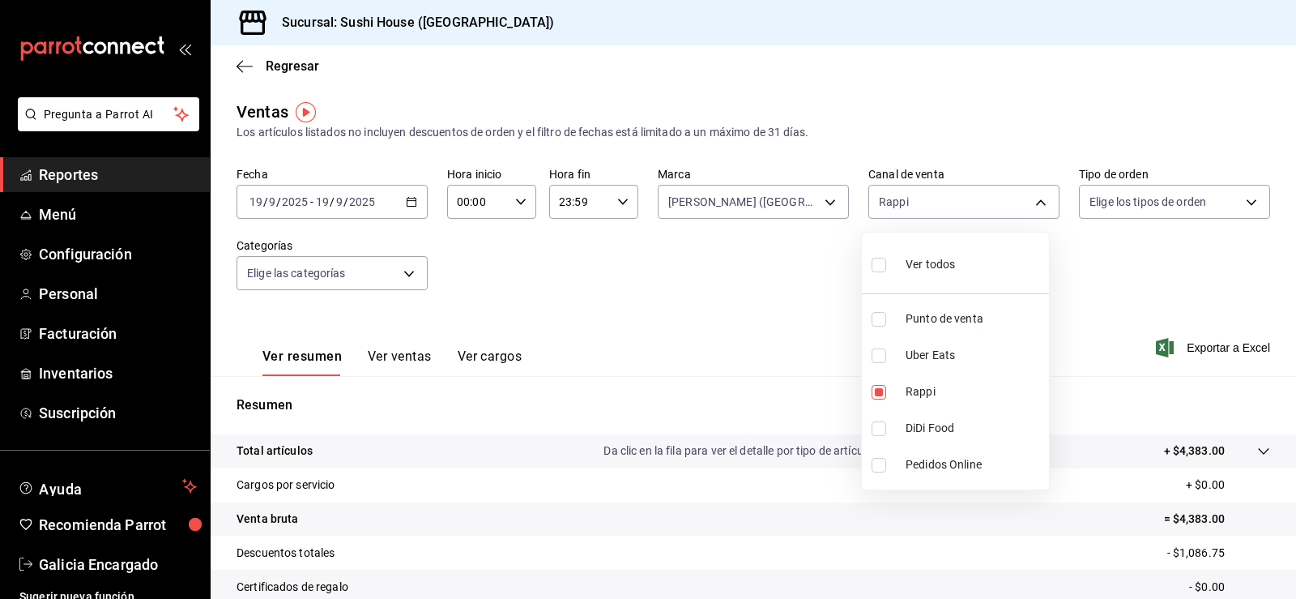
click at [935, 382] on li "Rappi" at bounding box center [955, 391] width 187 height 36
checkbox input "false"
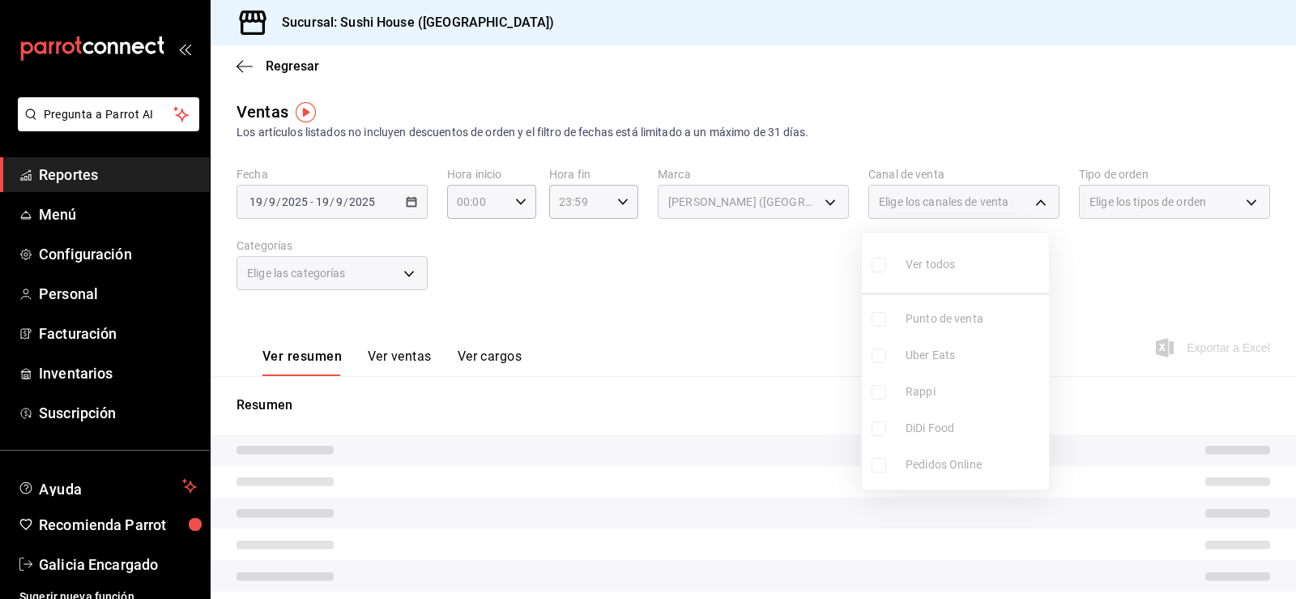
click at [676, 252] on div at bounding box center [648, 299] width 1296 height 599
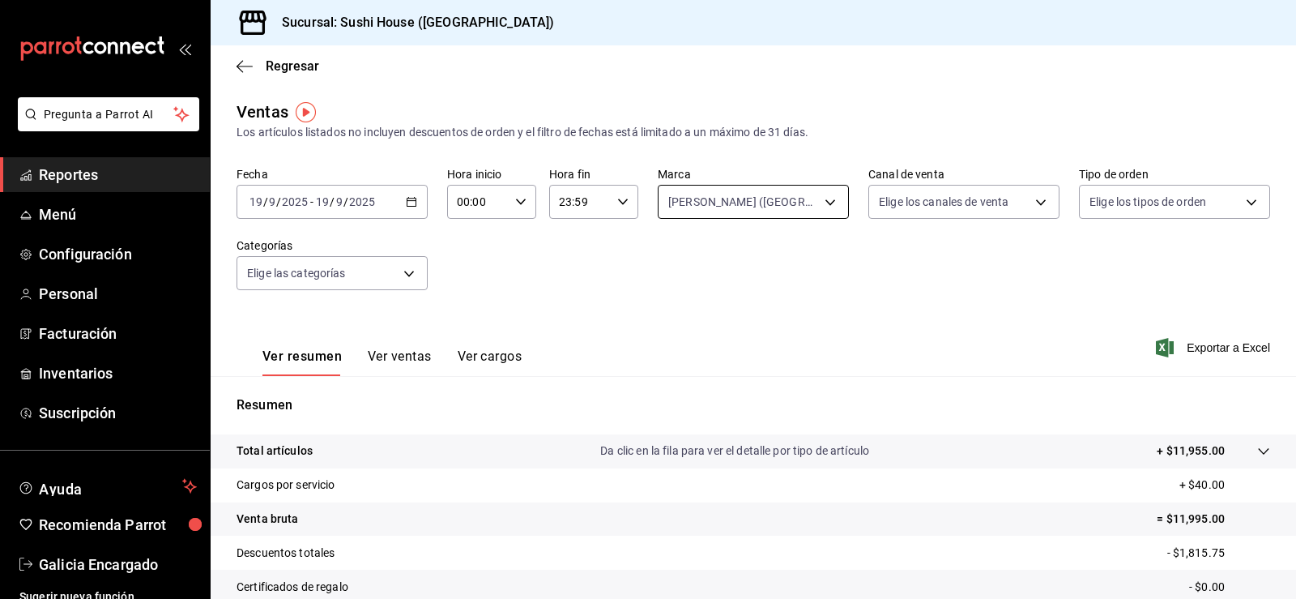
click at [747, 211] on body "Pregunta a Parrot AI Reportes Menú Configuración Personal Facturación Inventari…" at bounding box center [648, 299] width 1296 height 599
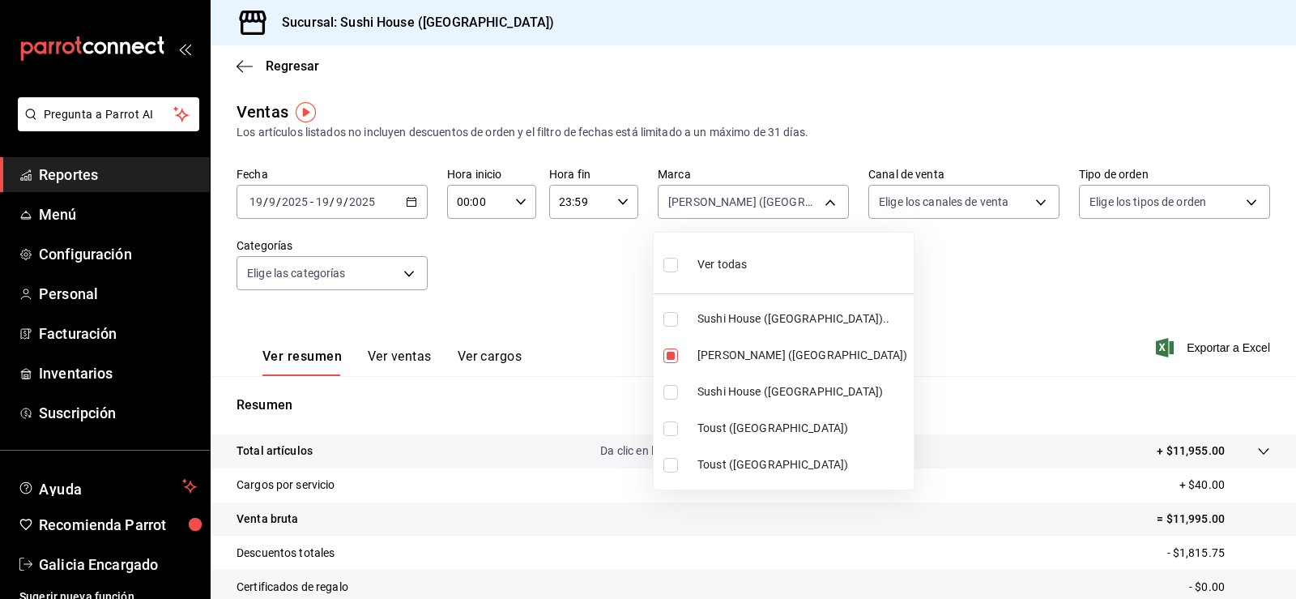
click at [759, 267] on li "Ver todas" at bounding box center [784, 263] width 260 height 48
type input "7dc1bbcc-c854-438a-98a7-f6be28febd34,74f618c1-62af-4f1c-9f59-932c5bb3cccb,fc9d6…"
checkbox input "true"
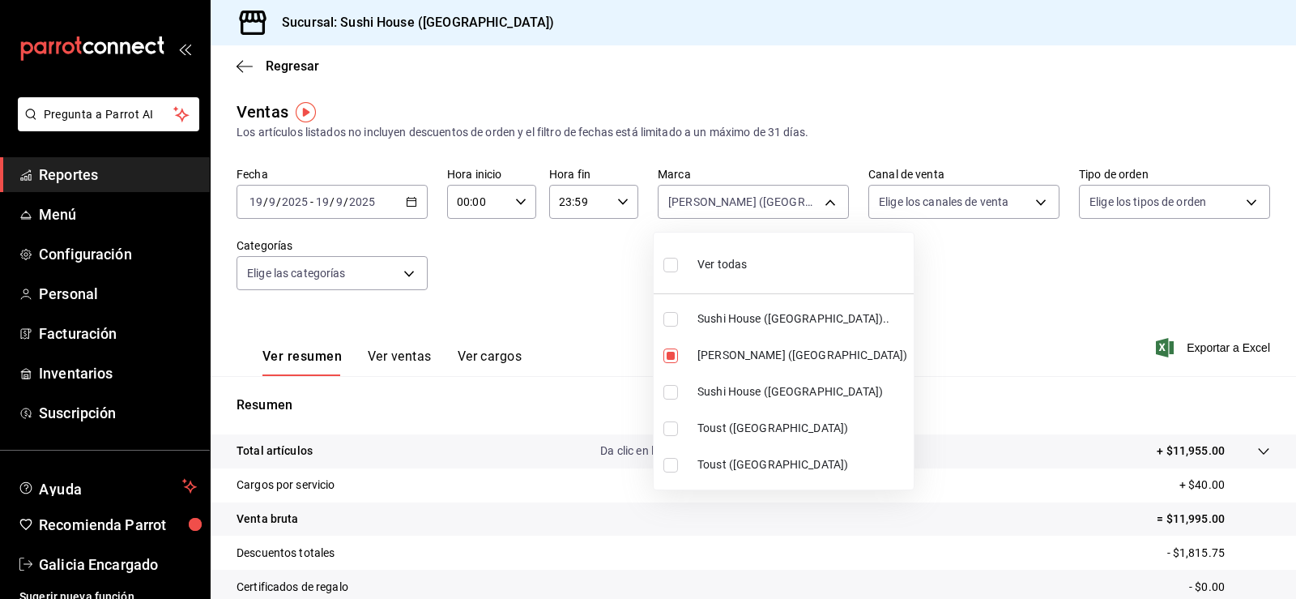
checkbox input "true"
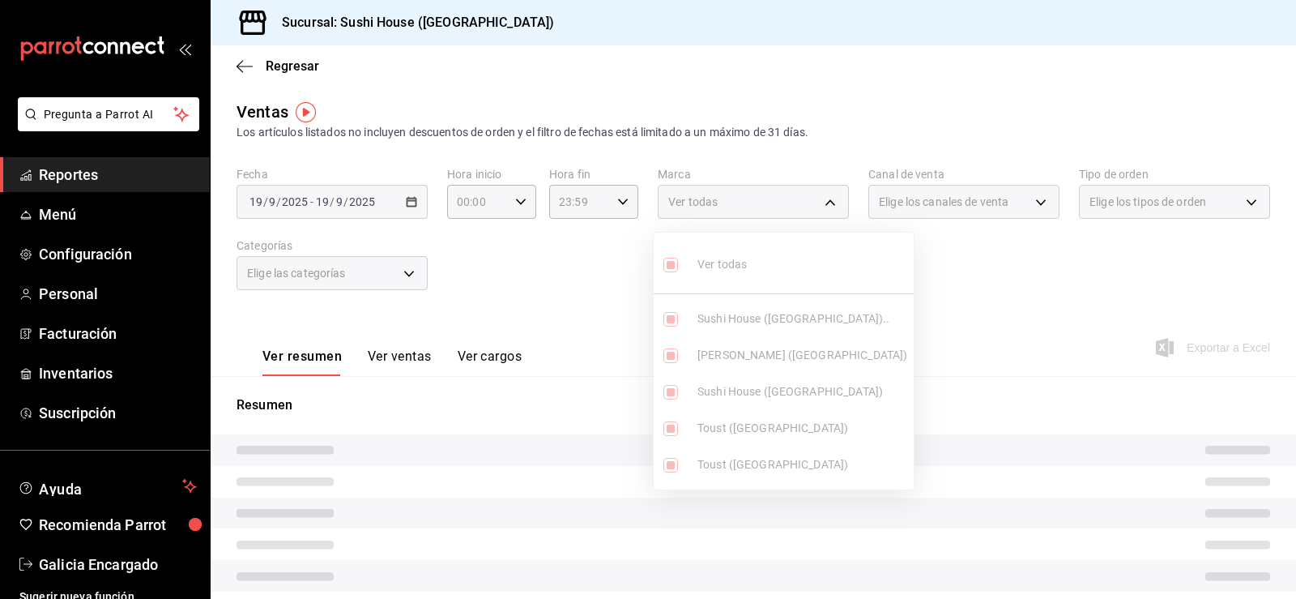
drag, startPoint x: 957, startPoint y: 258, endPoint x: 978, endPoint y: 248, distance: 22.5
click at [960, 259] on div at bounding box center [648, 299] width 1296 height 599
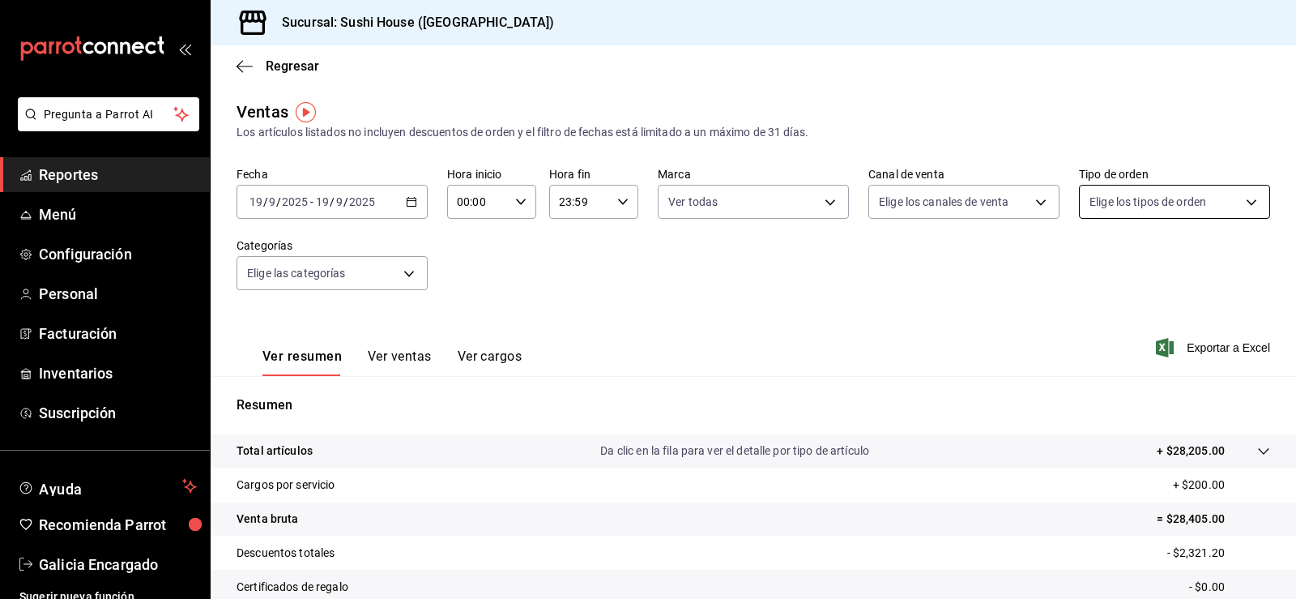
click at [1105, 205] on body "Pregunta a Parrot AI Reportes Menú Configuración Personal Facturación Inventari…" at bounding box center [648, 299] width 1296 height 599
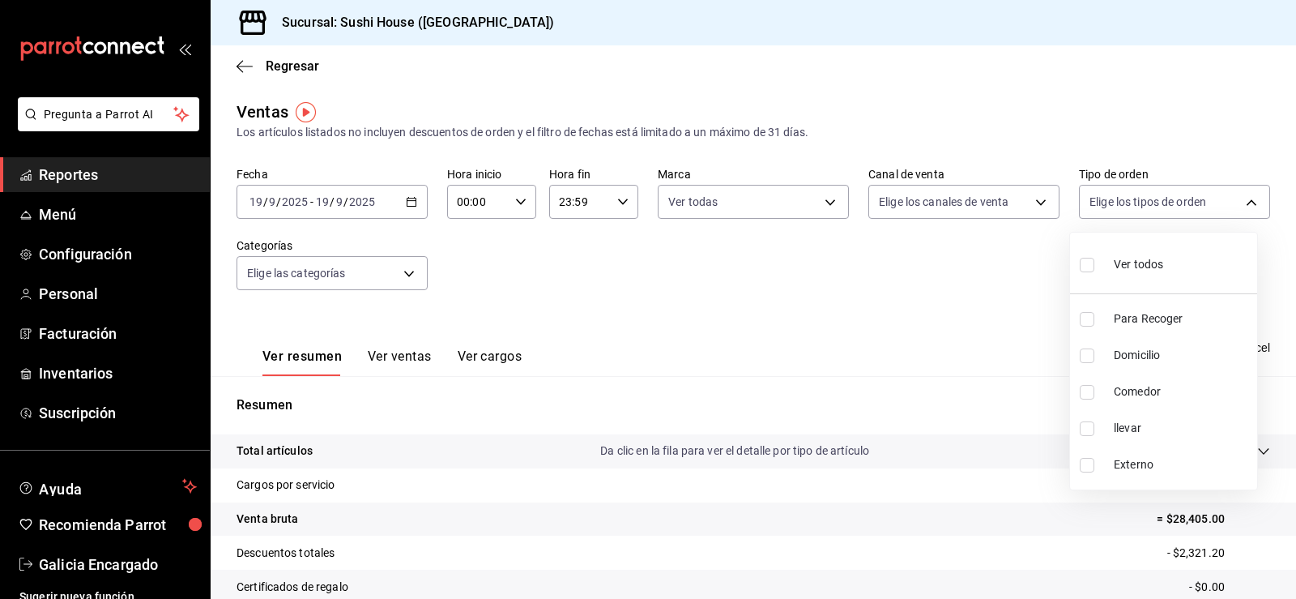
click at [1147, 356] on span "Domicilio" at bounding box center [1182, 355] width 137 height 17
type input "c813e250-a487-4472-927d-f84c1c5aa0d0"
checkbox input "true"
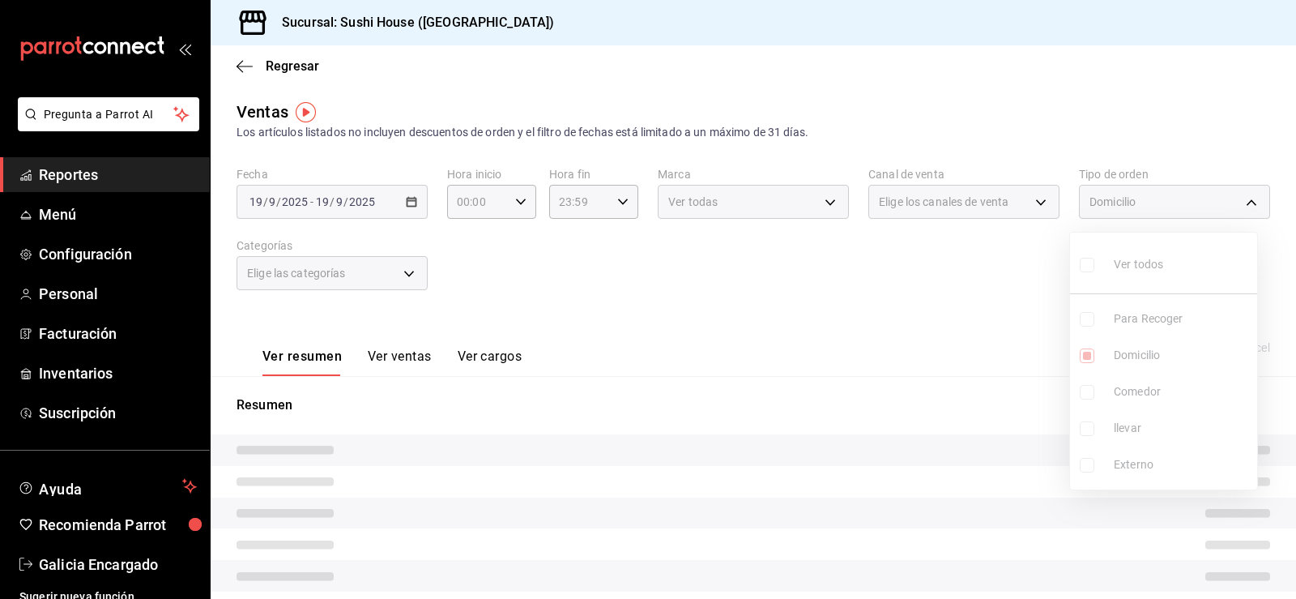
click at [940, 297] on div at bounding box center [648, 299] width 1296 height 599
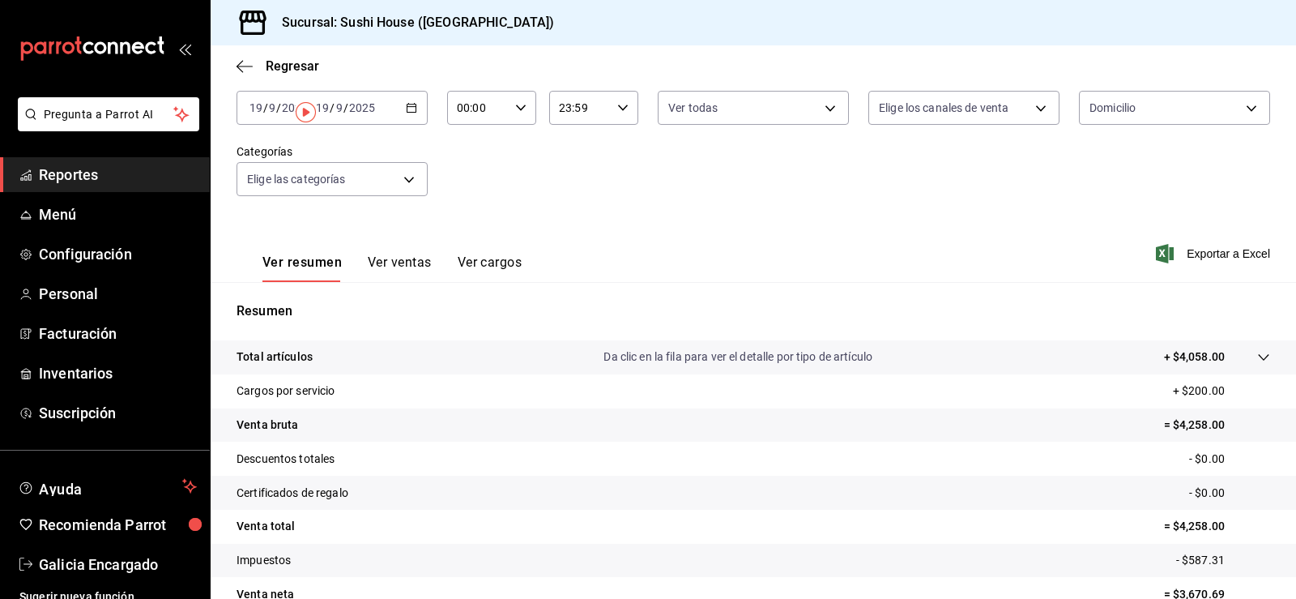
scroll to position [177, 0]
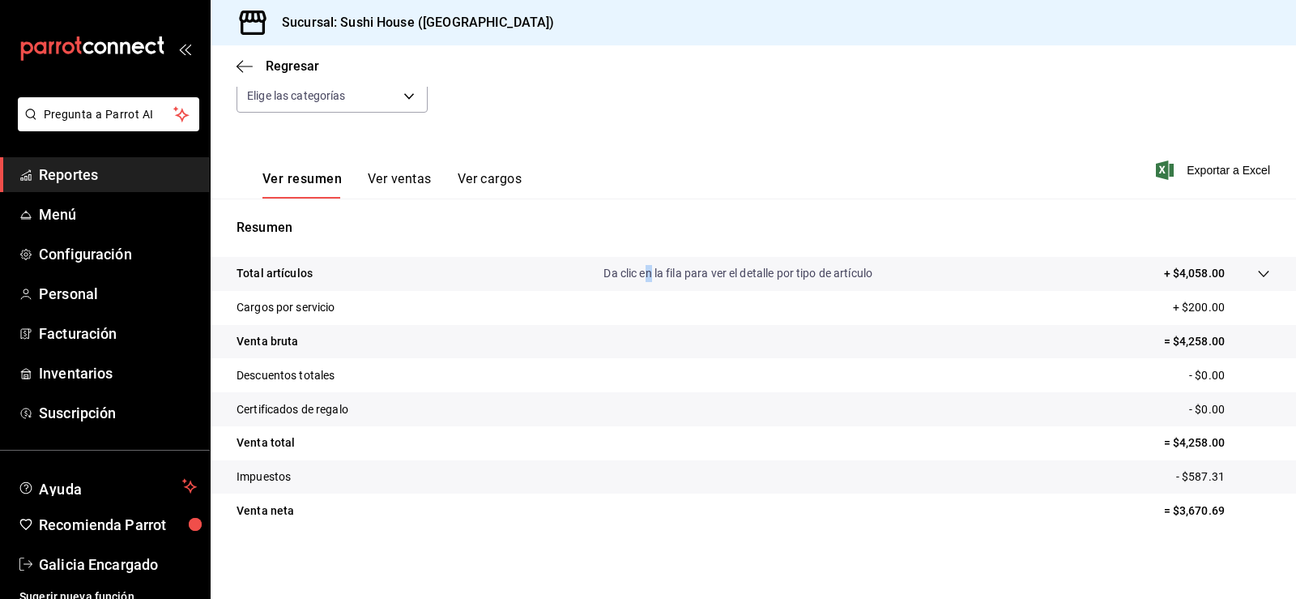
click at [644, 262] on tr "Total artículos Da clic en la fila para ver el detalle por tipo de artículo + $…" at bounding box center [753, 274] width 1085 height 34
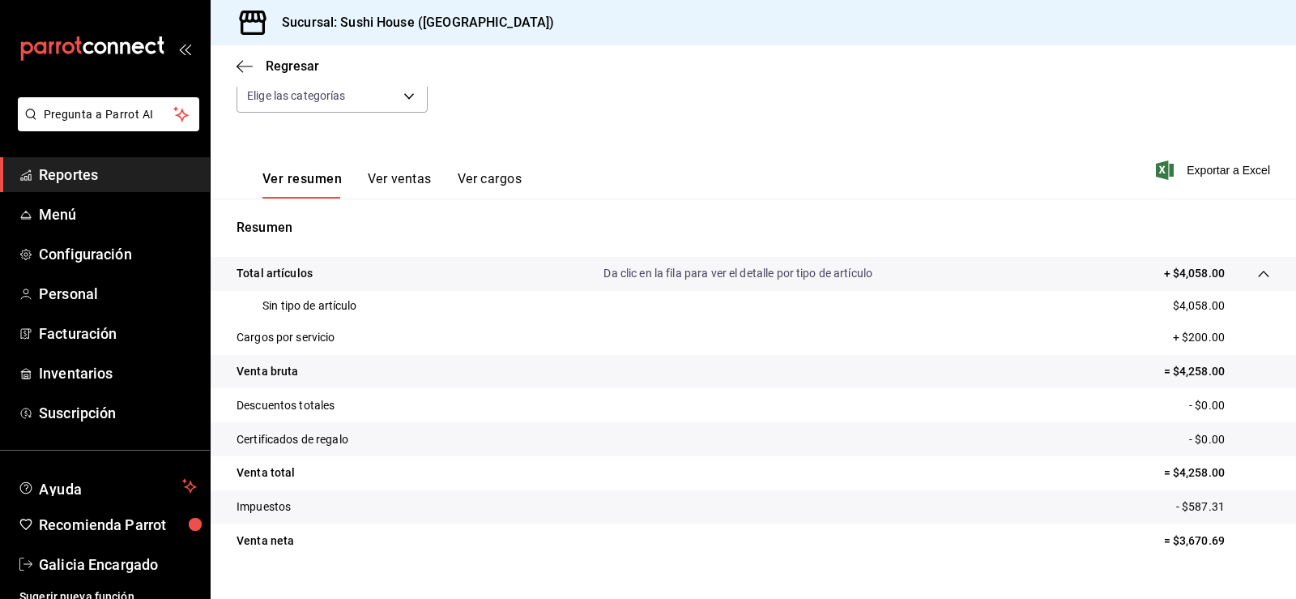
click at [277, 75] on div "Regresar" at bounding box center [753, 65] width 1085 height 41
click at [280, 70] on span "Regresar" at bounding box center [292, 65] width 53 height 15
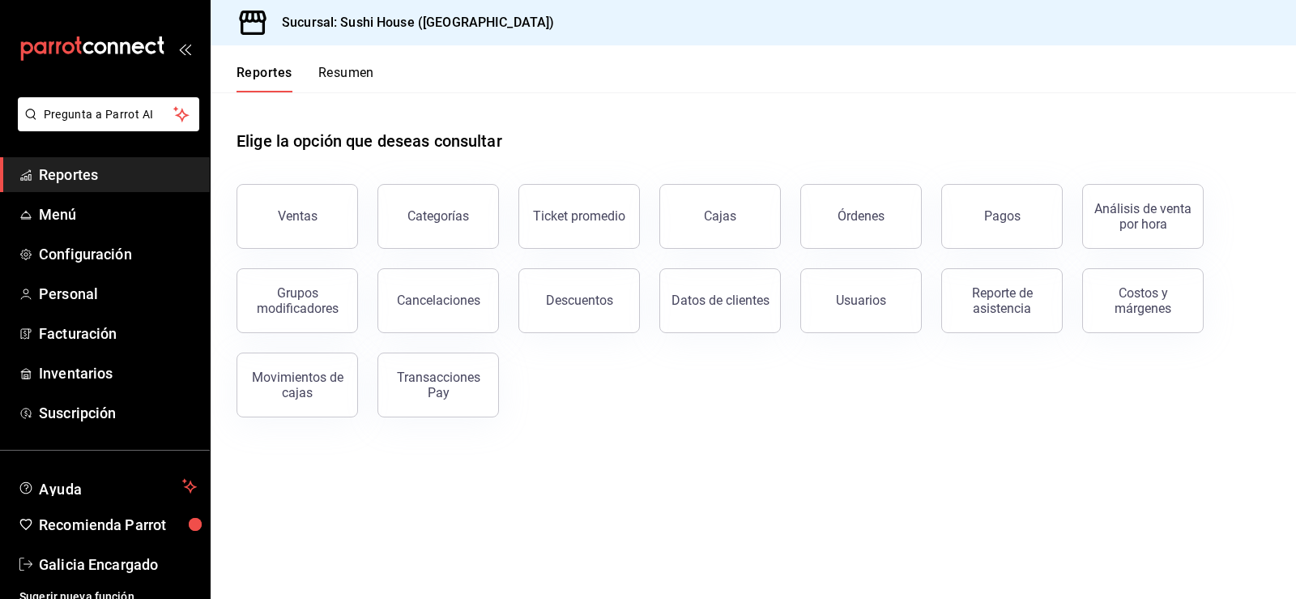
click at [327, 79] on button "Resumen" at bounding box center [346, 79] width 56 height 28
